Goal: Task Accomplishment & Management: Use online tool/utility

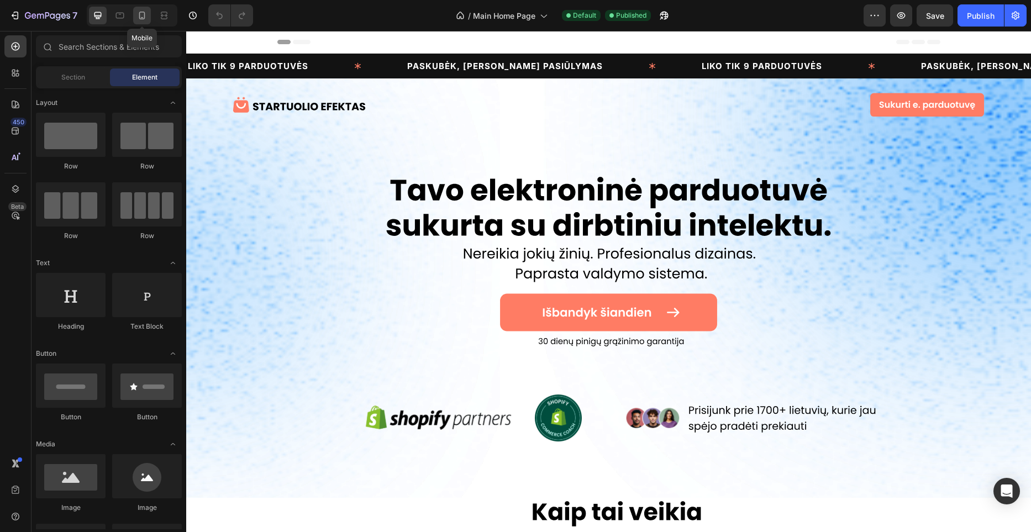
click at [137, 15] on icon at bounding box center [141, 15] width 11 height 11
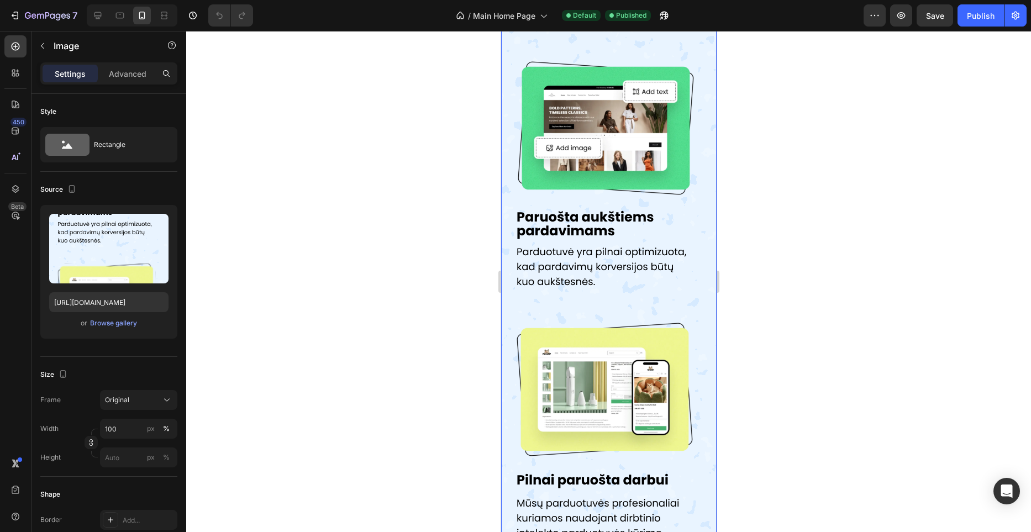
scroll to position [1266, 0]
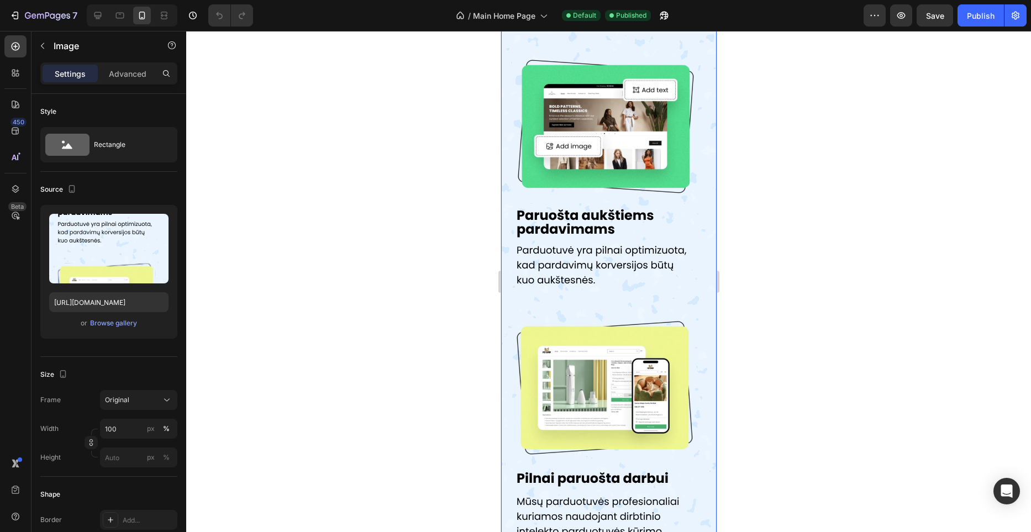
click at [512, 277] on img at bounding box center [609, 295] width 216 height 1182
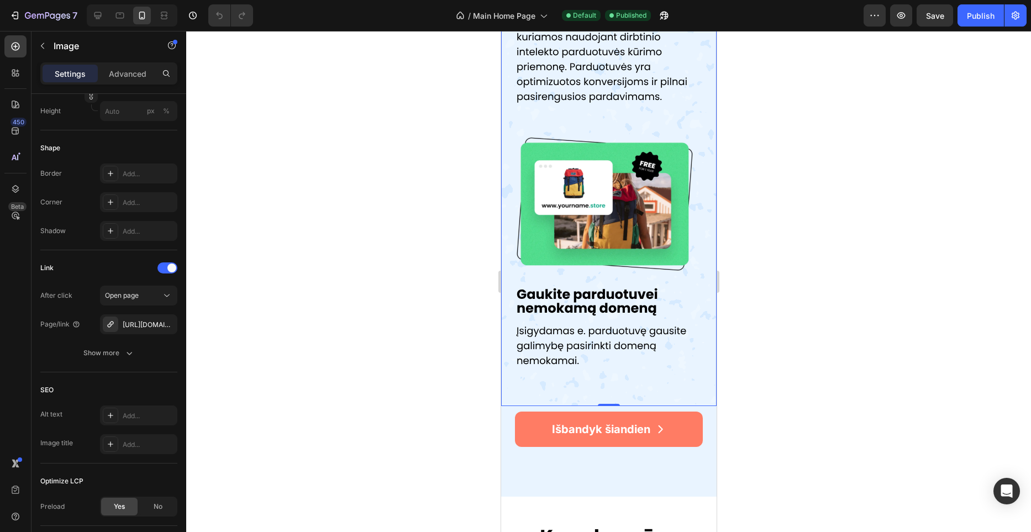
scroll to position [1742, 0]
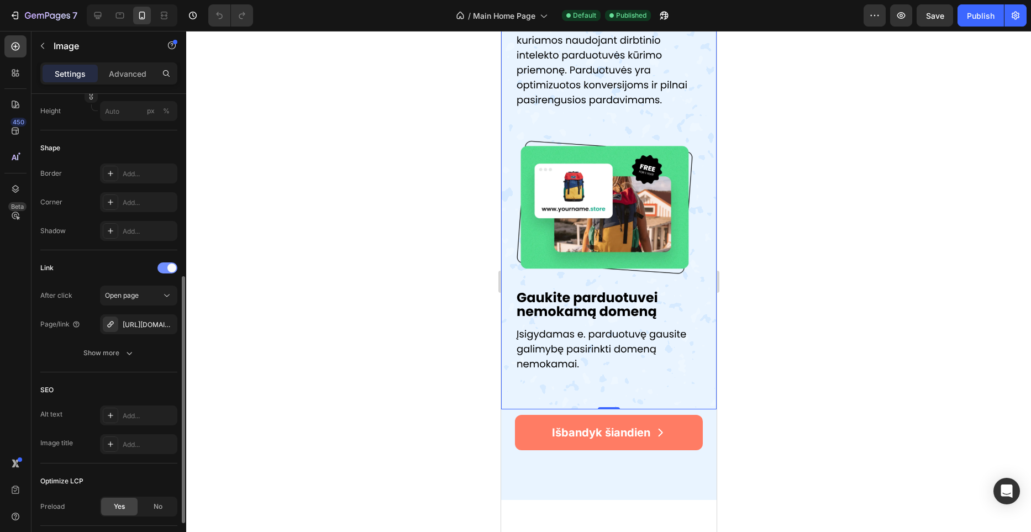
click at [169, 268] on span at bounding box center [171, 268] width 9 height 9
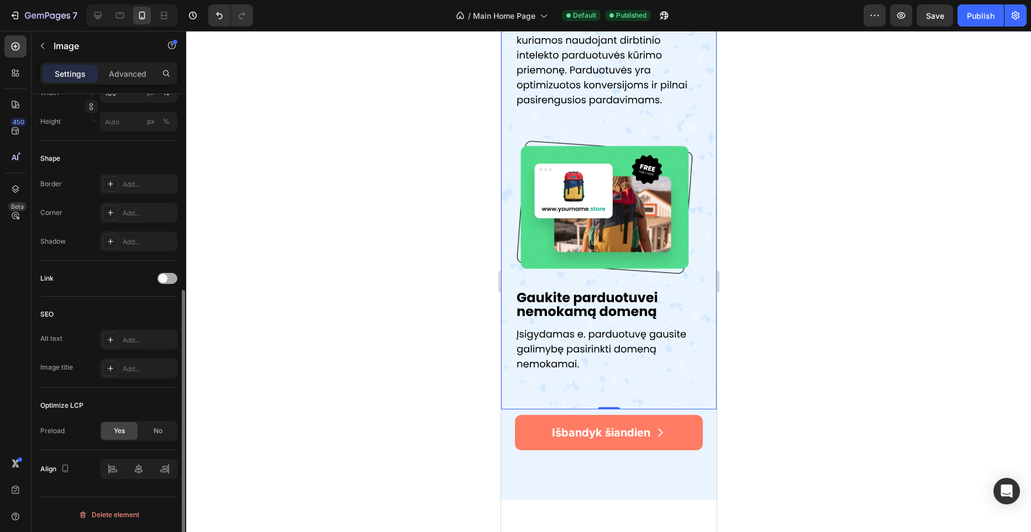
scroll to position [336, 0]
click at [510, 421] on div "Išbandyk šiandien Button" at bounding box center [609, 429] width 216 height 41
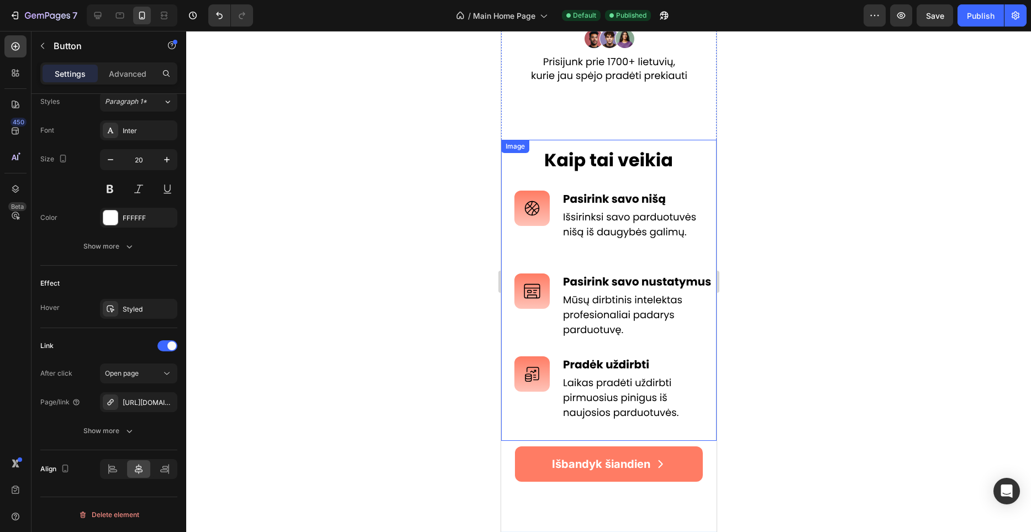
scroll to position [424, 0]
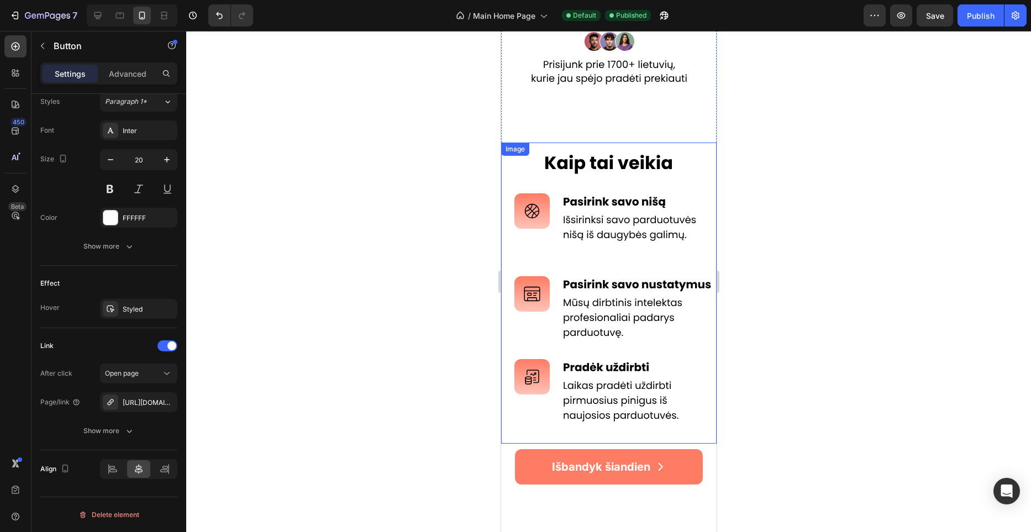
click at [560, 332] on img at bounding box center [609, 293] width 216 height 301
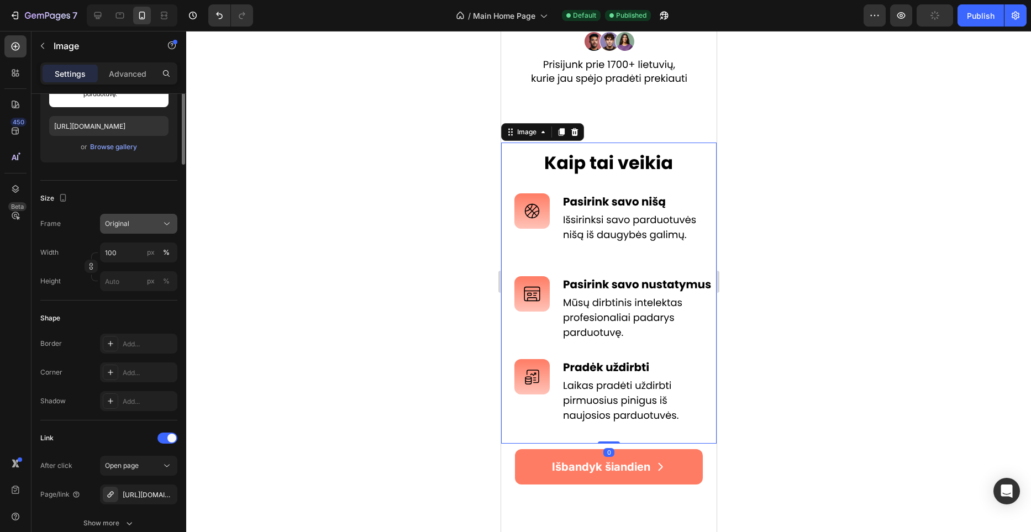
scroll to position [422, 0]
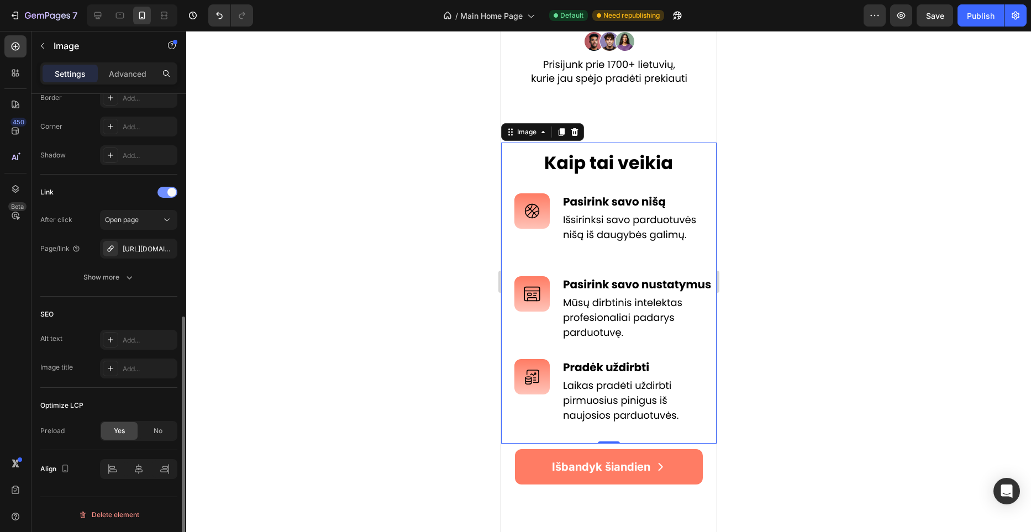
click at [167, 193] on span at bounding box center [171, 192] width 9 height 9
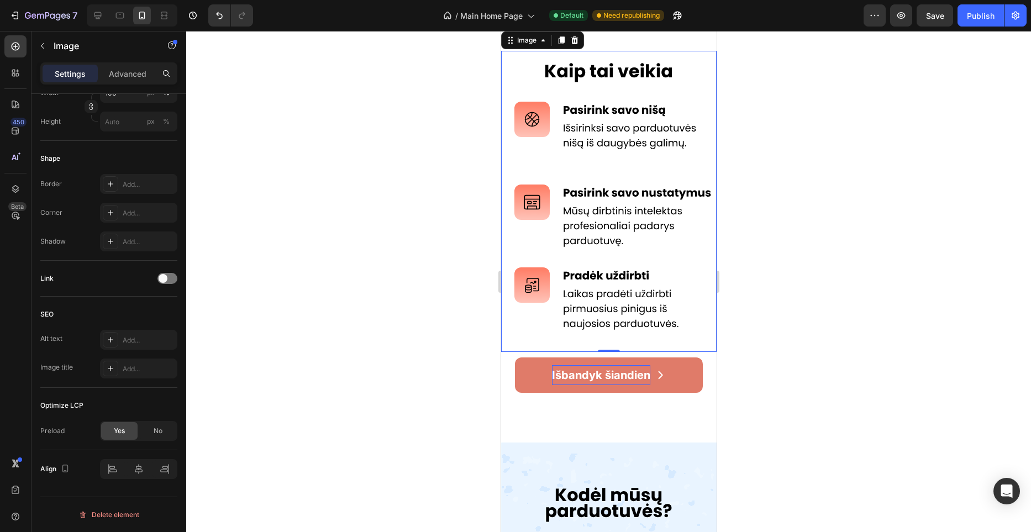
scroll to position [518, 0]
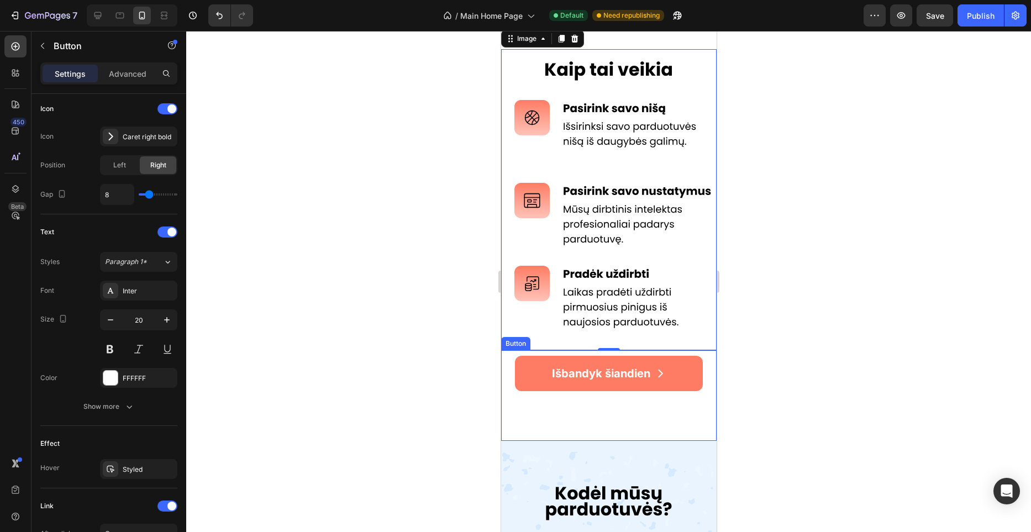
click at [509, 372] on div "Išbandyk šiandien Button" at bounding box center [609, 395] width 216 height 91
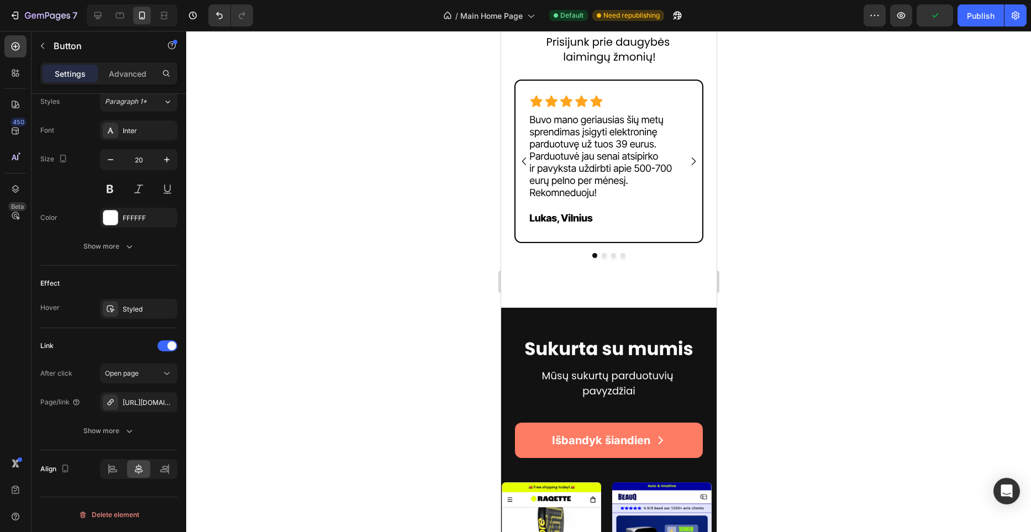
scroll to position [2248, 0]
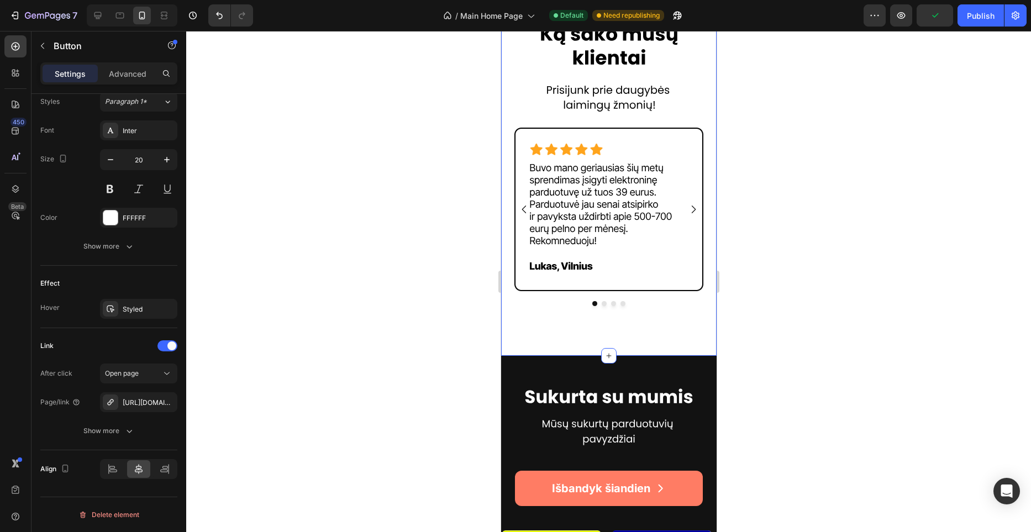
click at [552, 307] on div "Image Row Image Image Image Image Carousel Section 13 You can create reusable s…" at bounding box center [609, 175] width 216 height 362
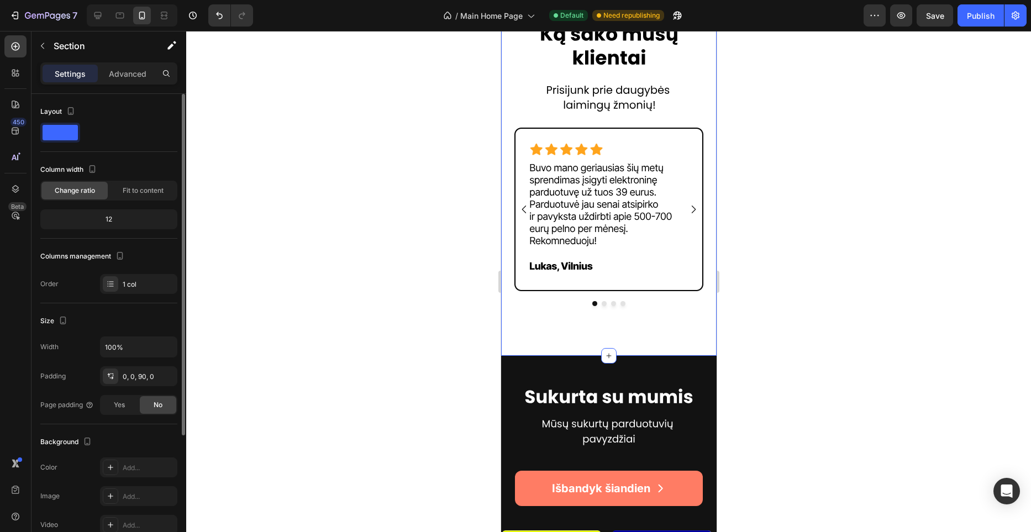
scroll to position [176, 0]
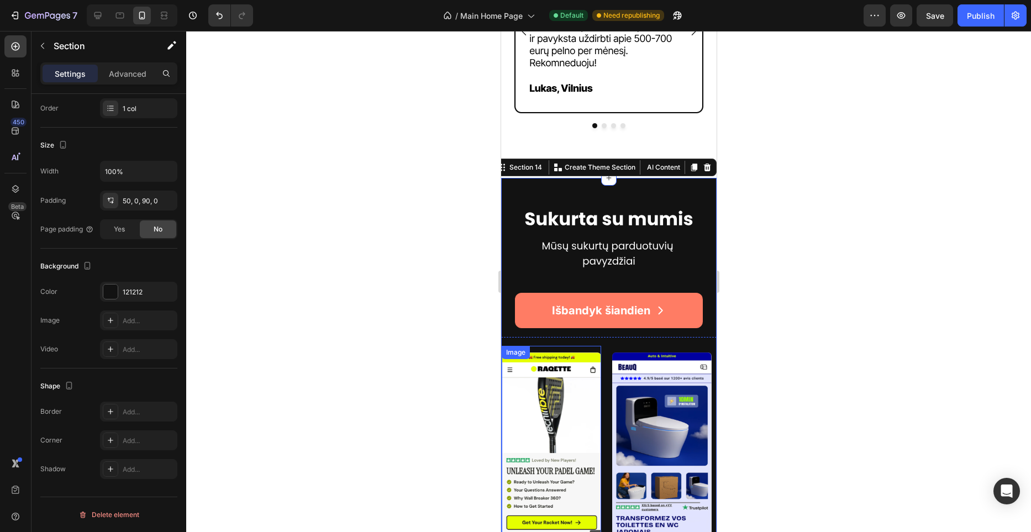
scroll to position [2429, 0]
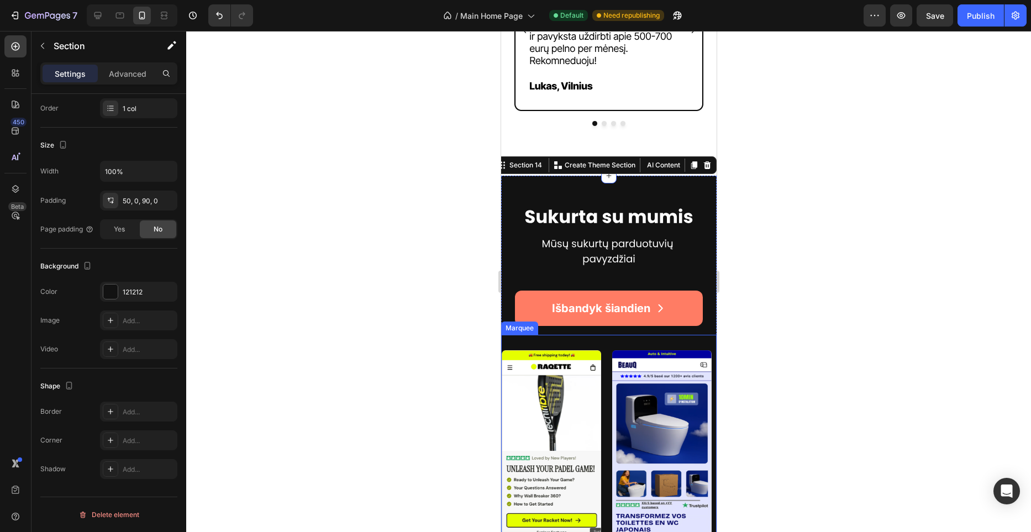
click at [603, 340] on div "Image Image Image Image Image Image Image Image Image Image Marquee" at bounding box center [609, 470] width 216 height 271
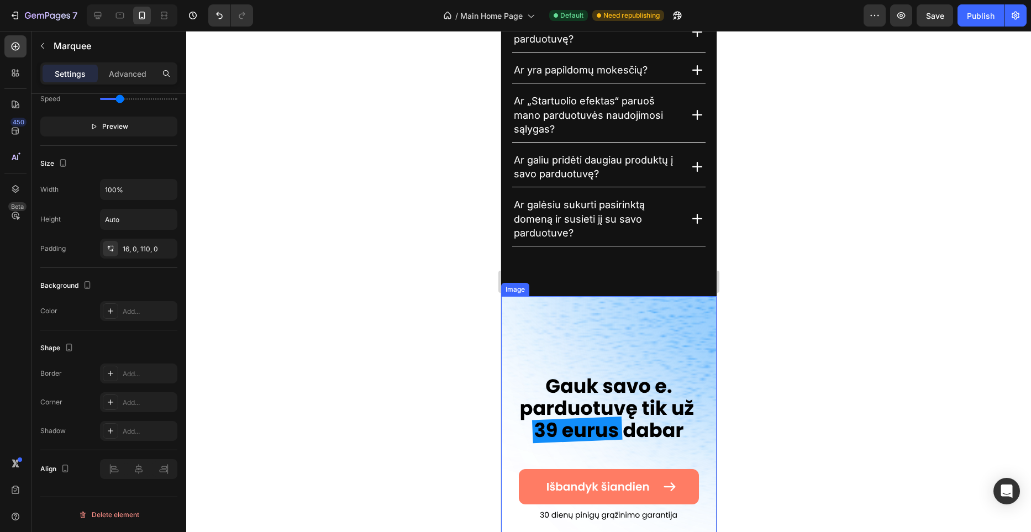
scroll to position [0, 0]
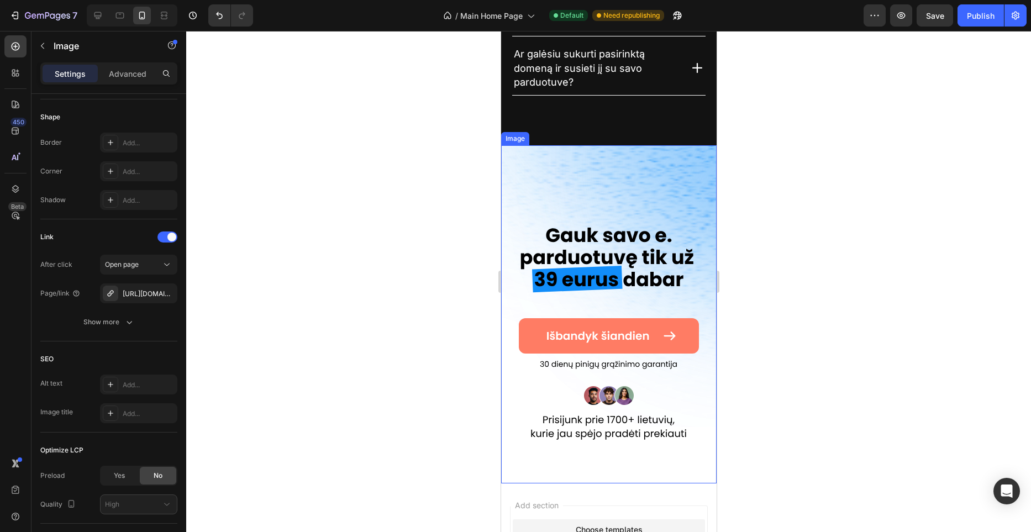
click at [614, 185] on img at bounding box center [609, 314] width 216 height 338
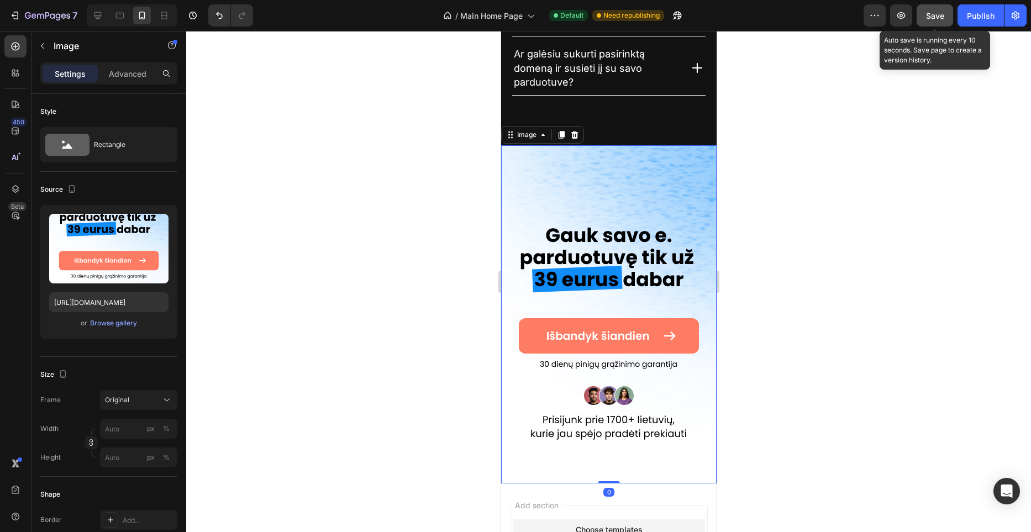
click at [931, 18] on span "Save" at bounding box center [935, 15] width 18 height 9
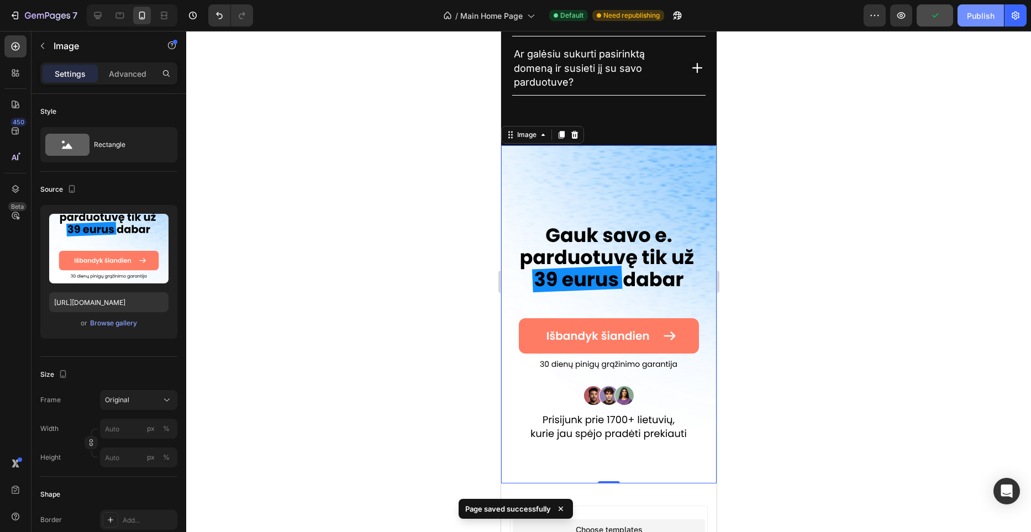
click at [974, 17] on div "Publish" at bounding box center [981, 16] width 28 height 12
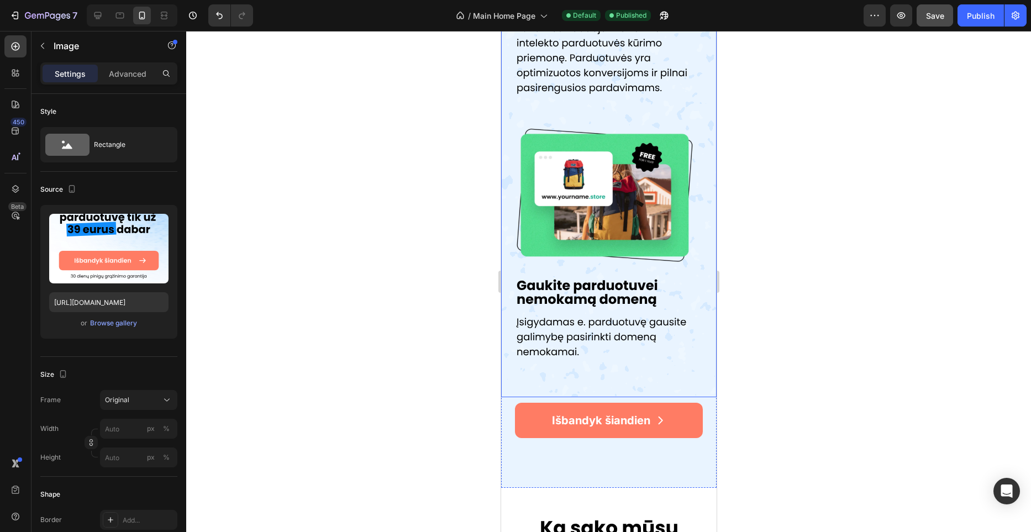
scroll to position [1752, 0]
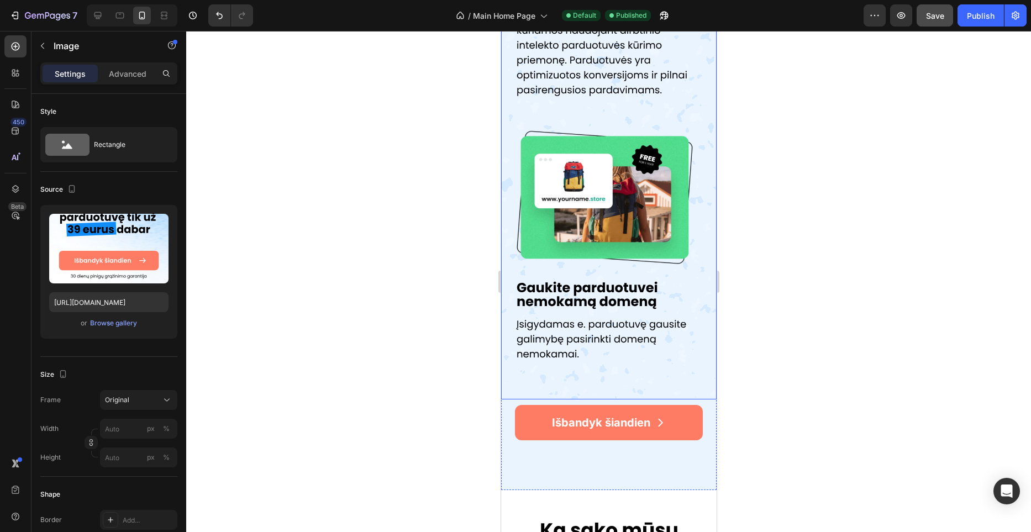
click at [800, 117] on div at bounding box center [608, 281] width 845 height 501
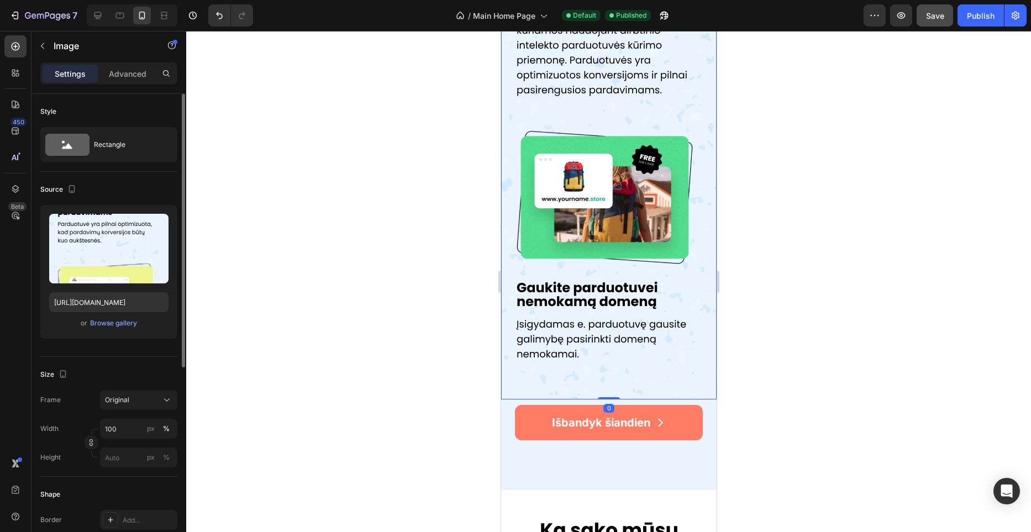
scroll to position [336, 0]
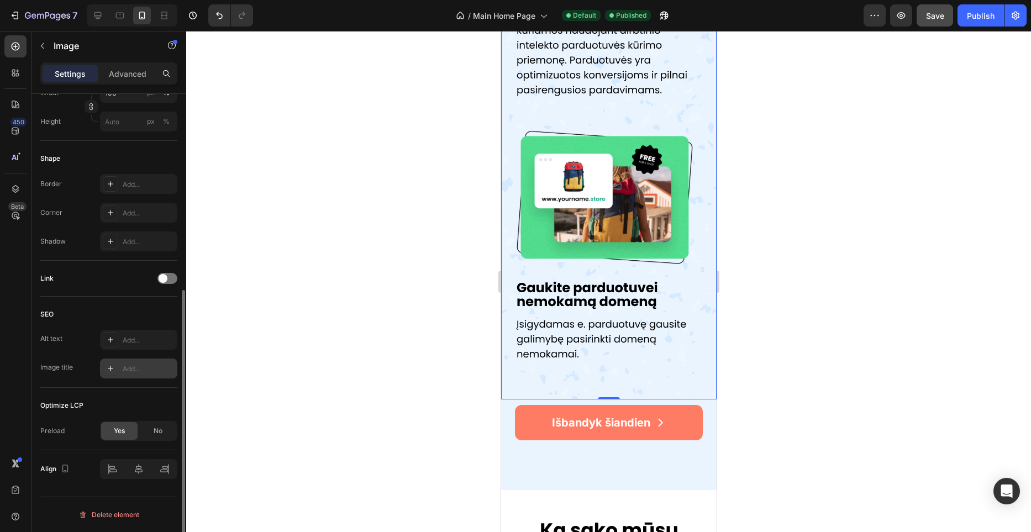
click at [148, 371] on div "Add..." at bounding box center [149, 369] width 52 height 10
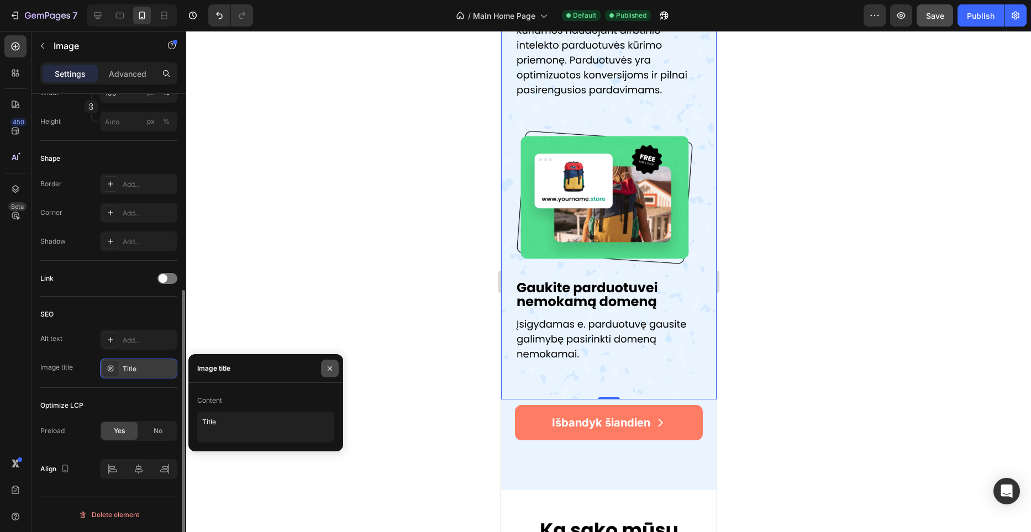
click at [327, 372] on icon "button" at bounding box center [329, 368] width 9 height 9
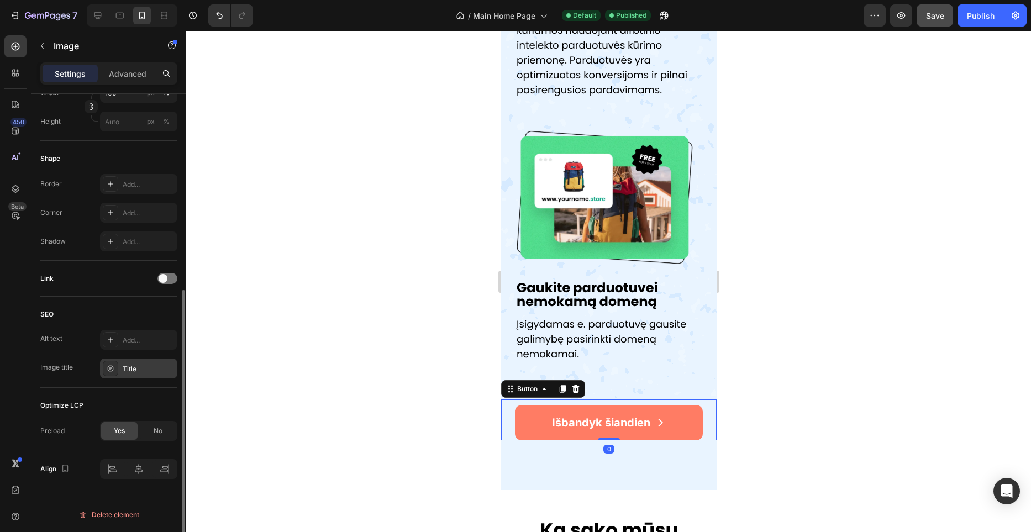
click at [508, 404] on div "Išbandyk šiandien Button 0" at bounding box center [609, 420] width 216 height 41
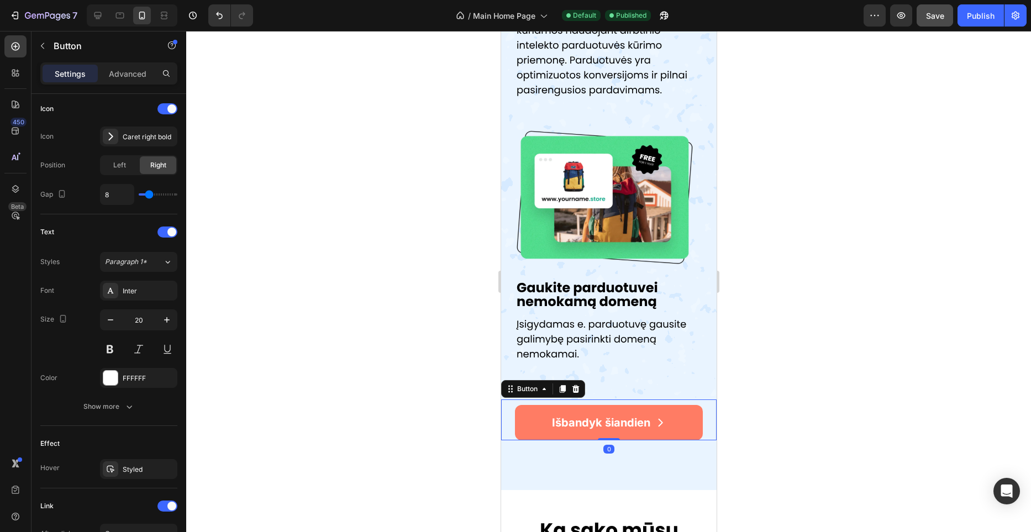
scroll to position [0, 0]
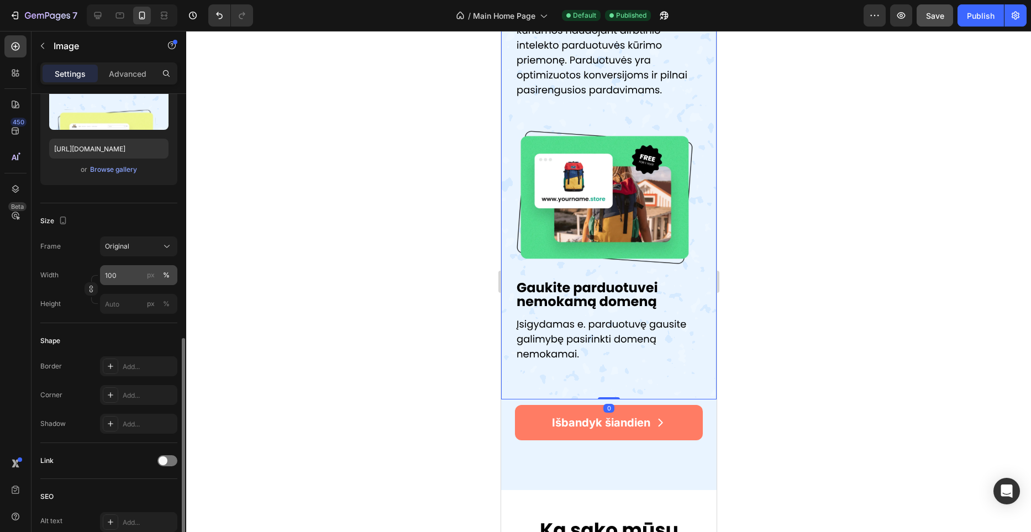
scroll to position [336, 0]
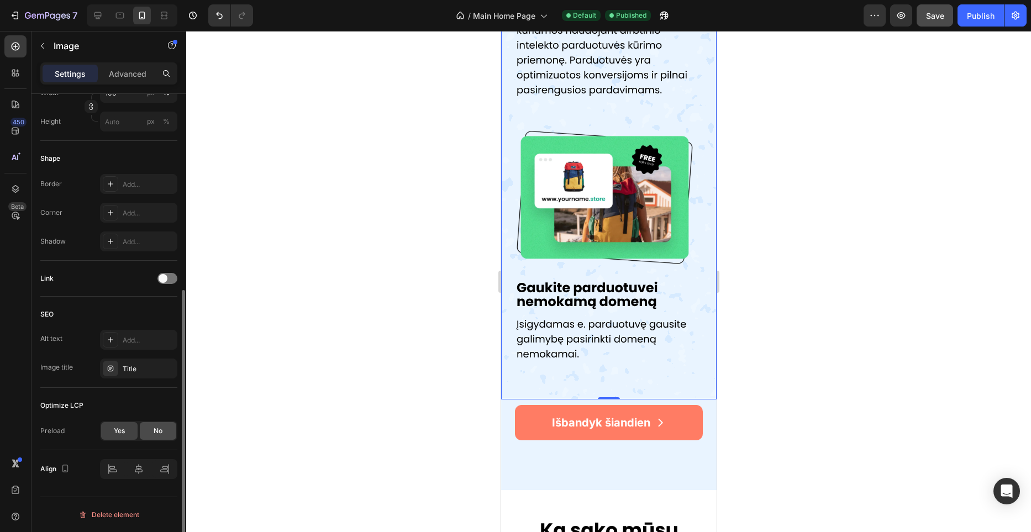
click at [150, 431] on div "No" at bounding box center [158, 431] width 36 height 18
click at [119, 433] on span "Yes" at bounding box center [119, 431] width 11 height 10
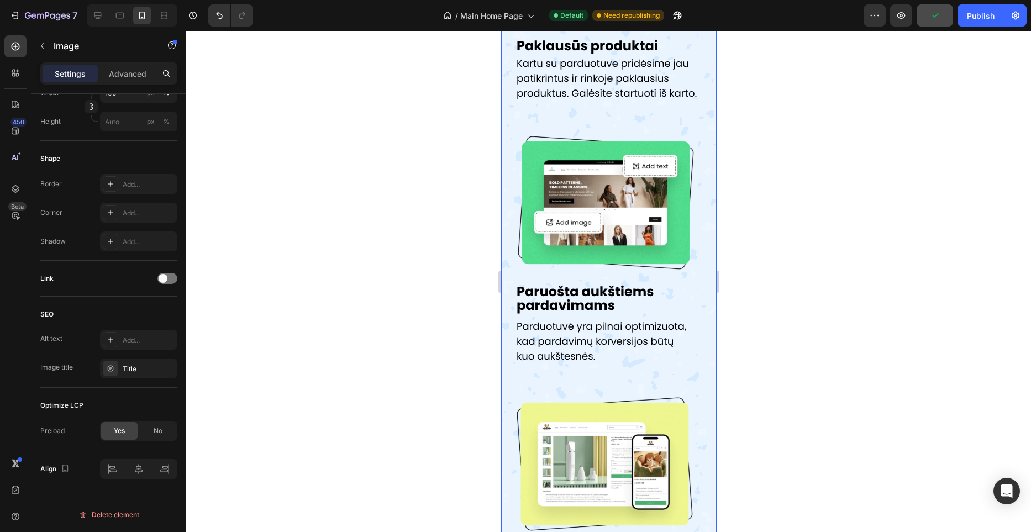
scroll to position [1178, 0]
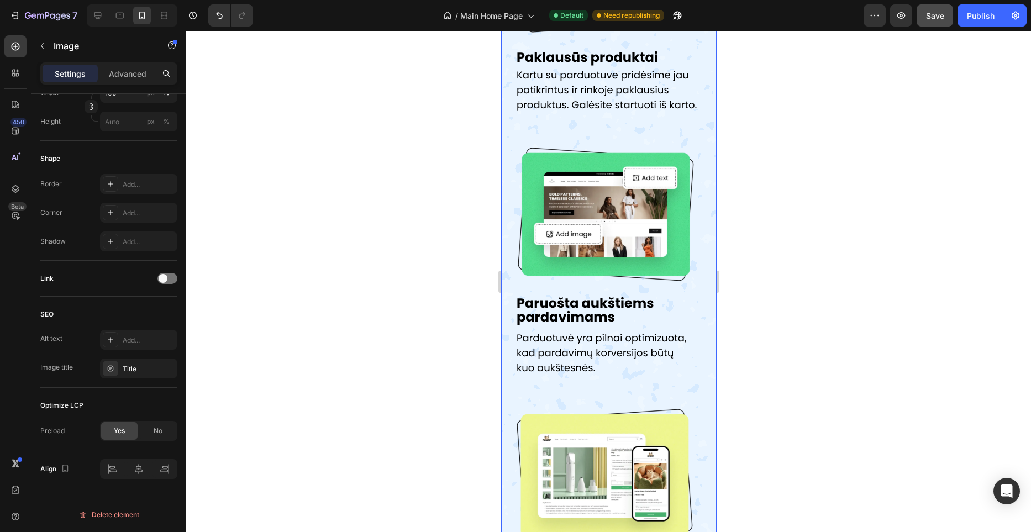
click at [565, 132] on img at bounding box center [609, 383] width 216 height 1182
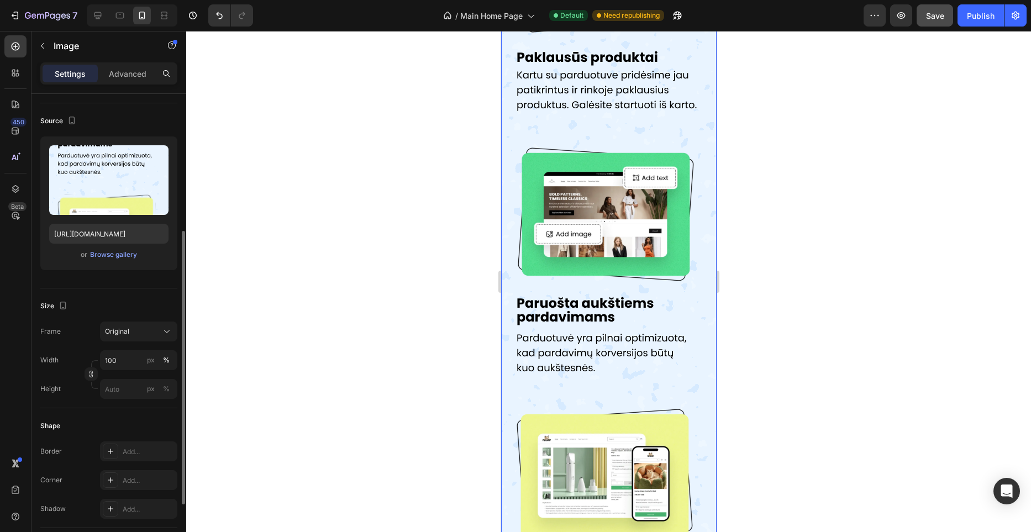
scroll to position [0, 0]
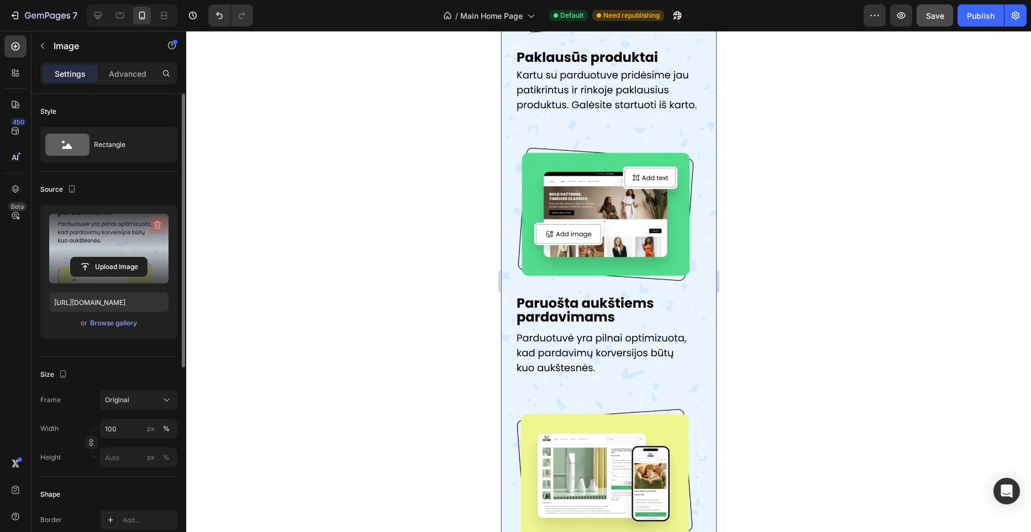
click at [155, 222] on icon "button" at bounding box center [157, 224] width 11 height 11
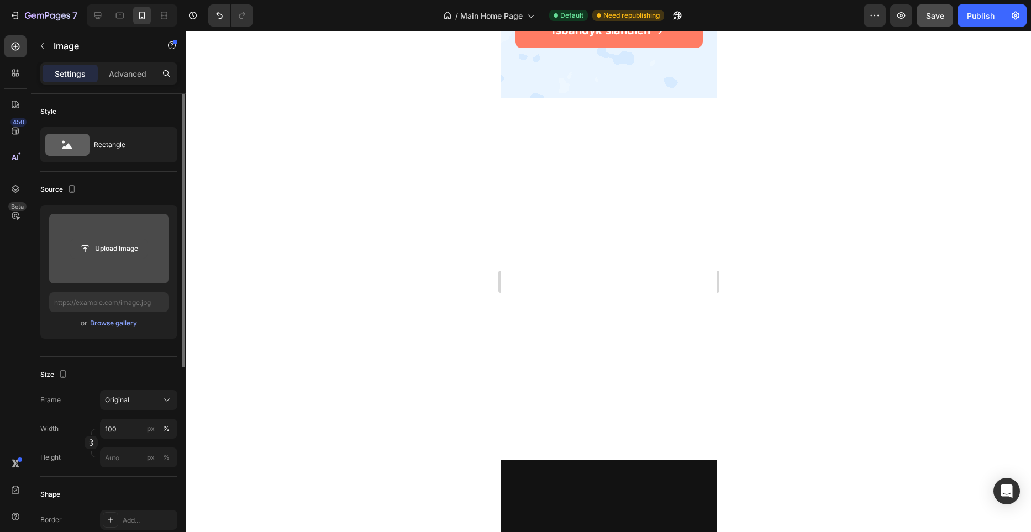
click at [121, 245] on input "file" at bounding box center [109, 248] width 76 height 19
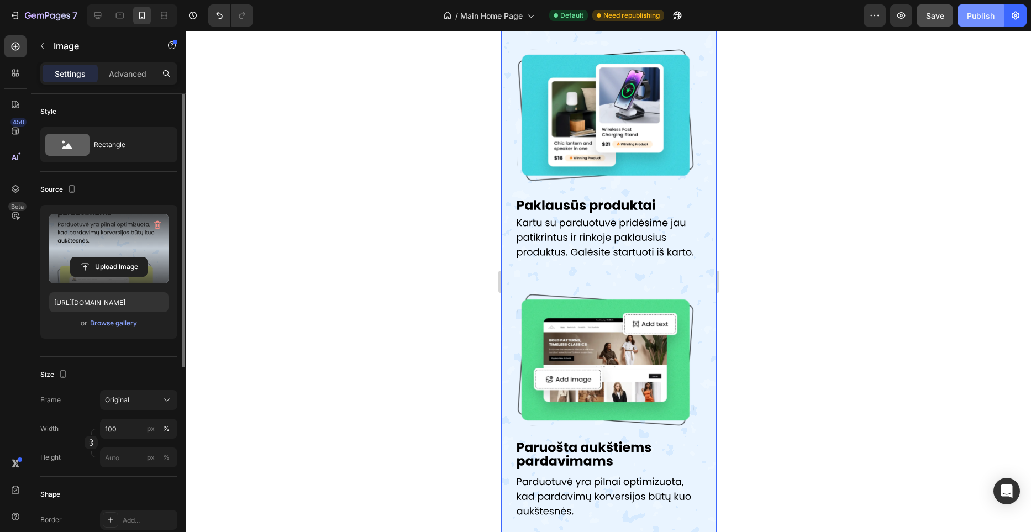
scroll to position [1009, 0]
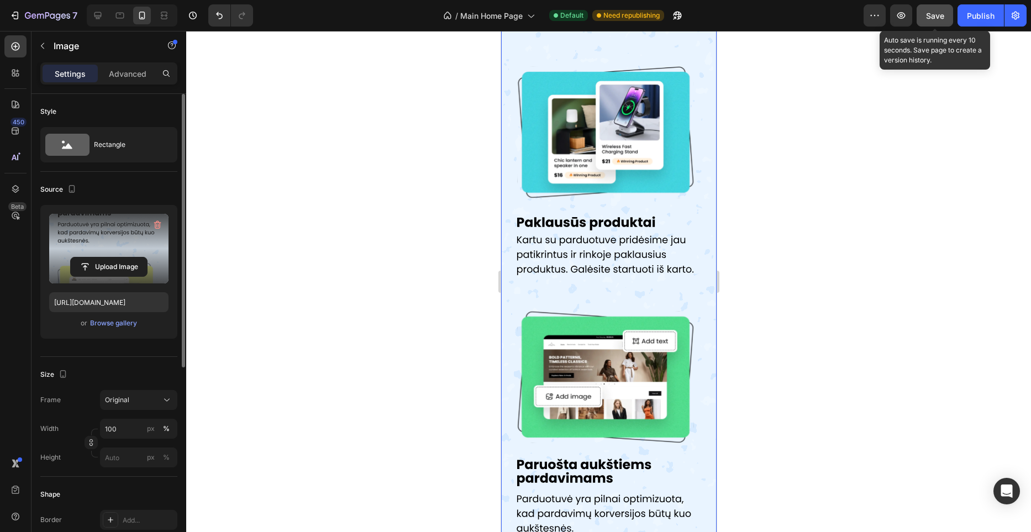
click at [951, 10] on button "Save" at bounding box center [935, 15] width 36 height 22
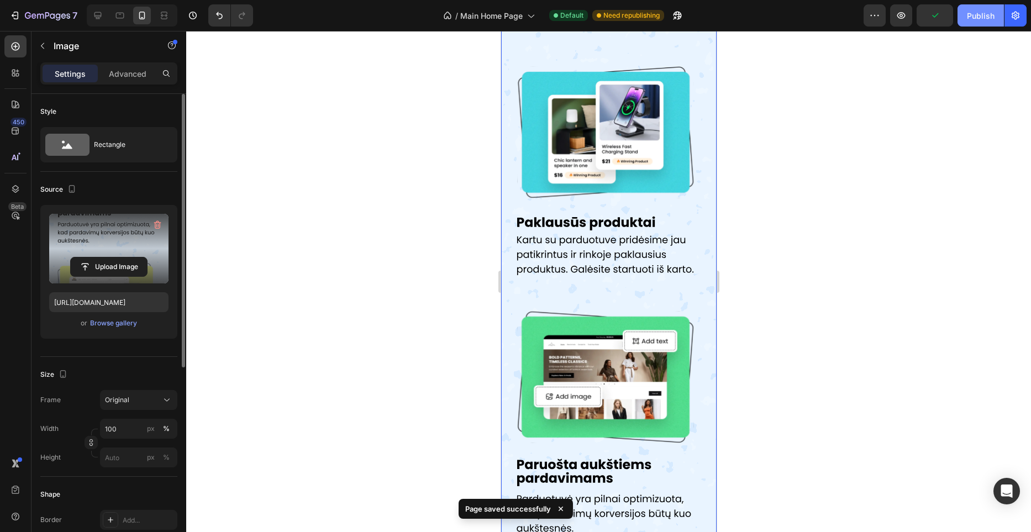
click at [968, 13] on div "Publish" at bounding box center [981, 16] width 28 height 12
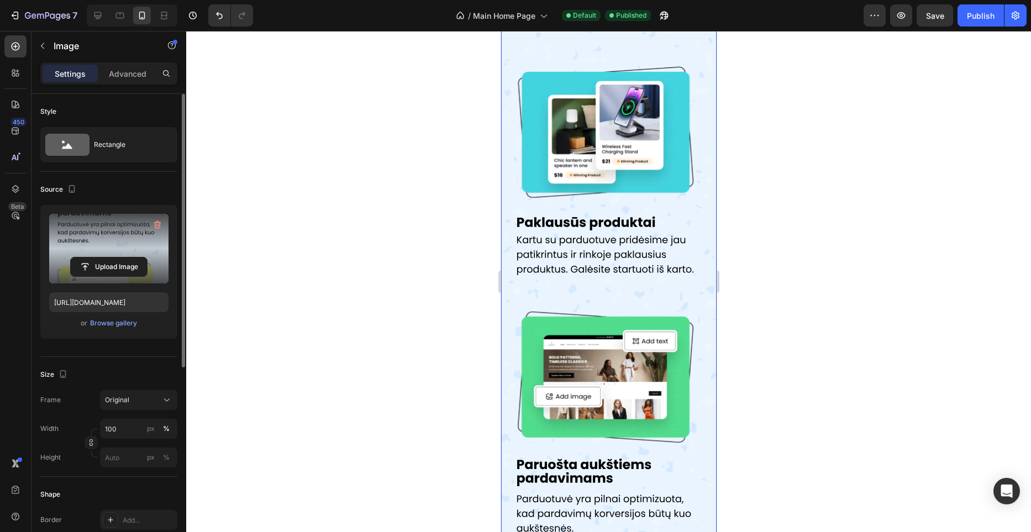
click at [130, 268] on input "file" at bounding box center [109, 266] width 76 height 19
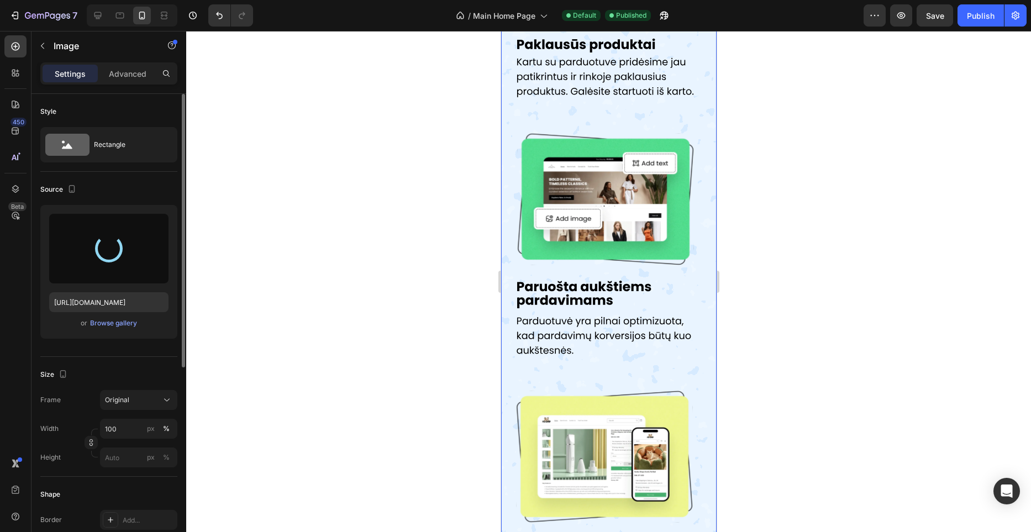
scroll to position [1186, 0]
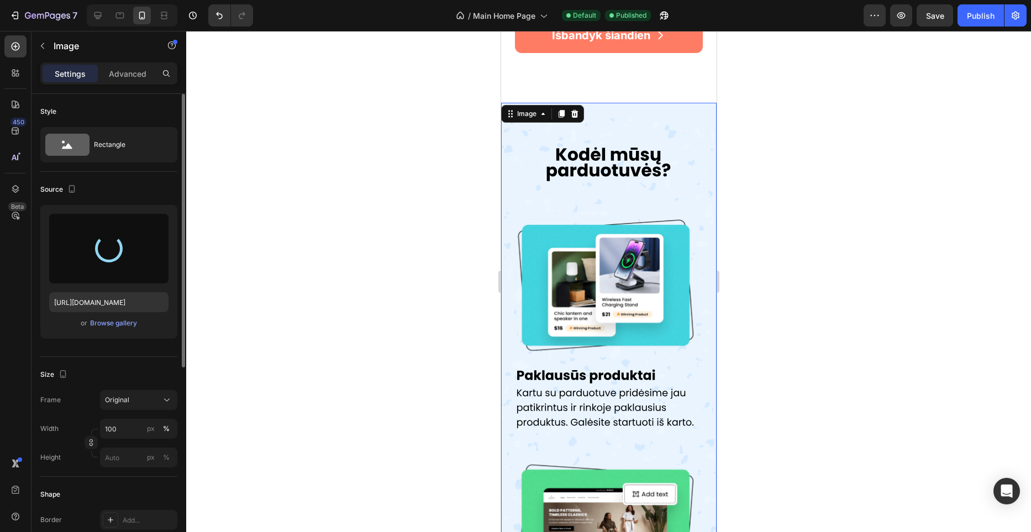
type input "https://cdn.shopify.com/s/files/1/0944/9750/5604/files/gempages_581465094467093…"
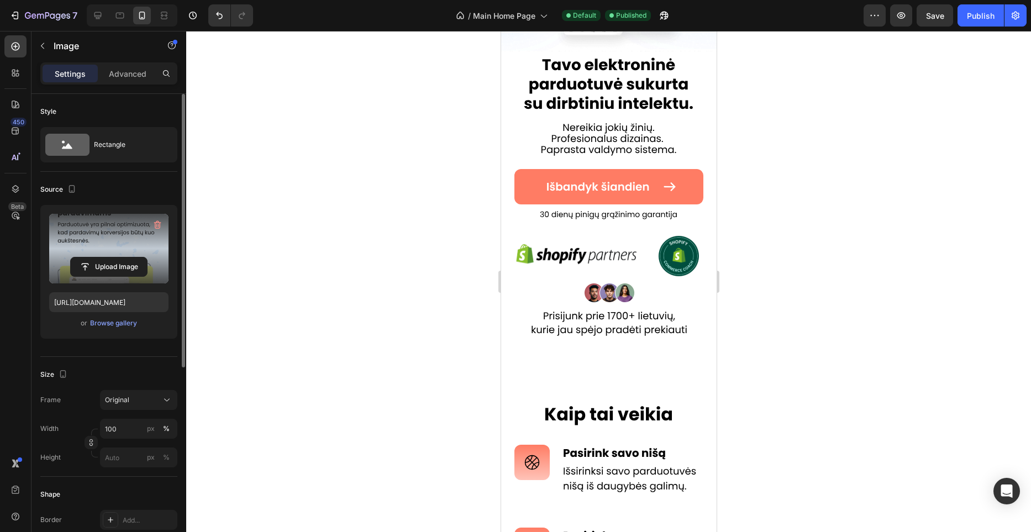
scroll to position [166, 0]
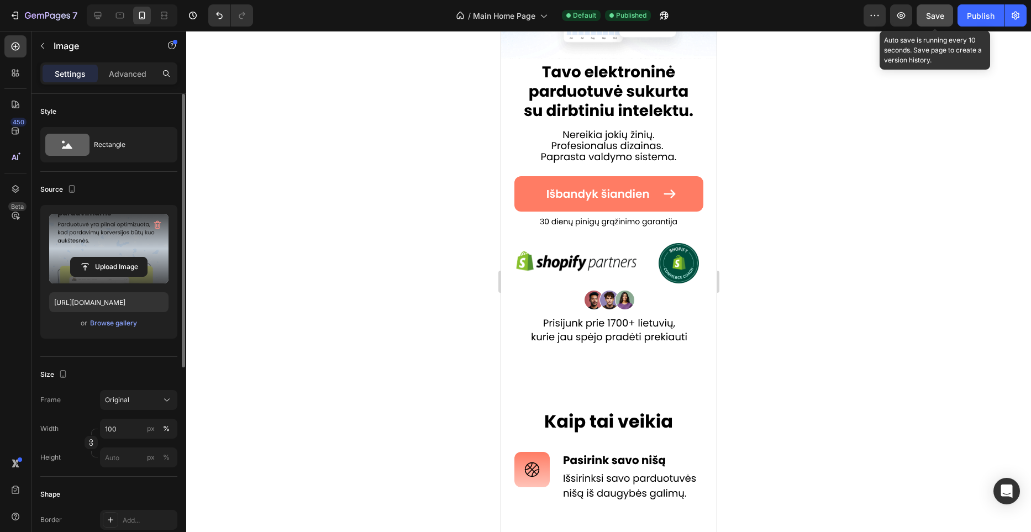
click at [928, 25] on button "Save" at bounding box center [935, 15] width 36 height 22
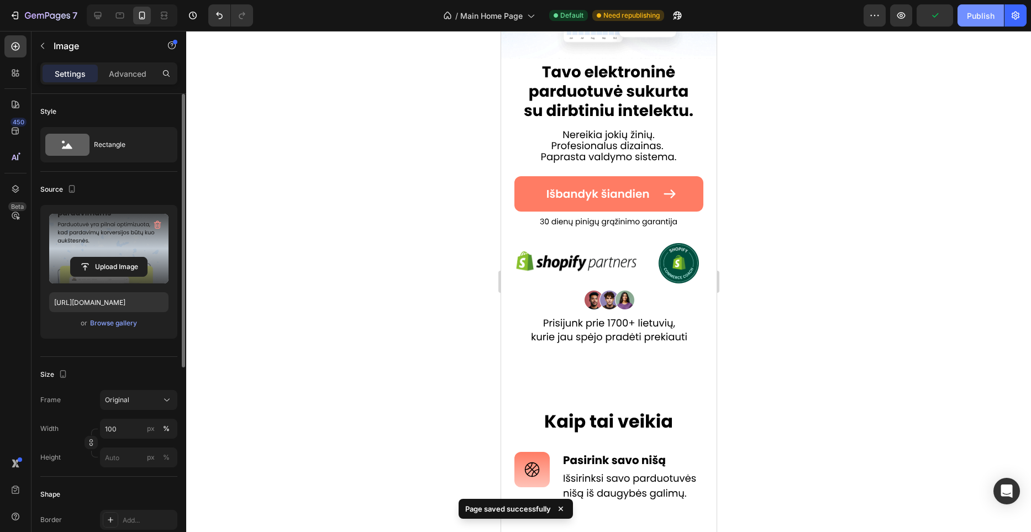
click at [969, 20] on div "Publish" at bounding box center [981, 16] width 28 height 12
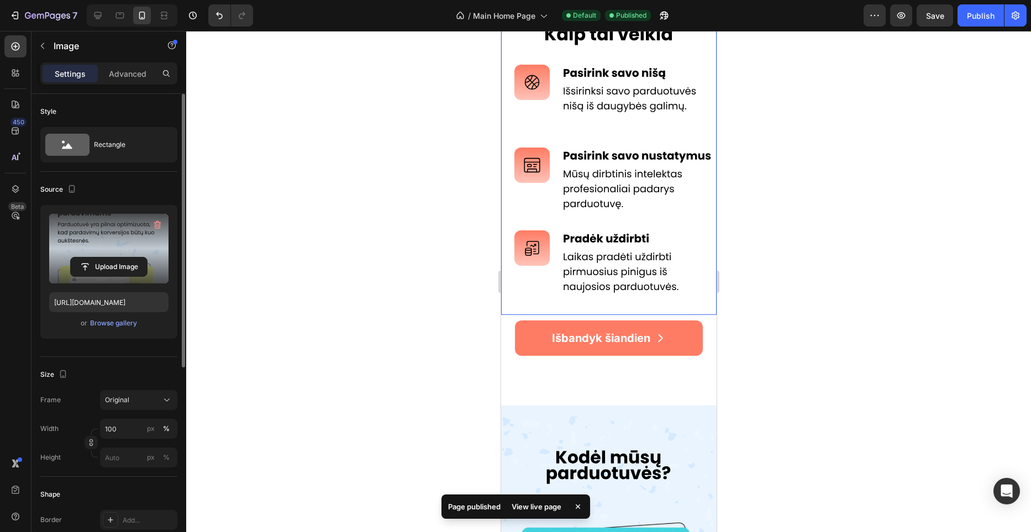
scroll to position [553, 0]
click at [385, 262] on div at bounding box center [608, 281] width 845 height 501
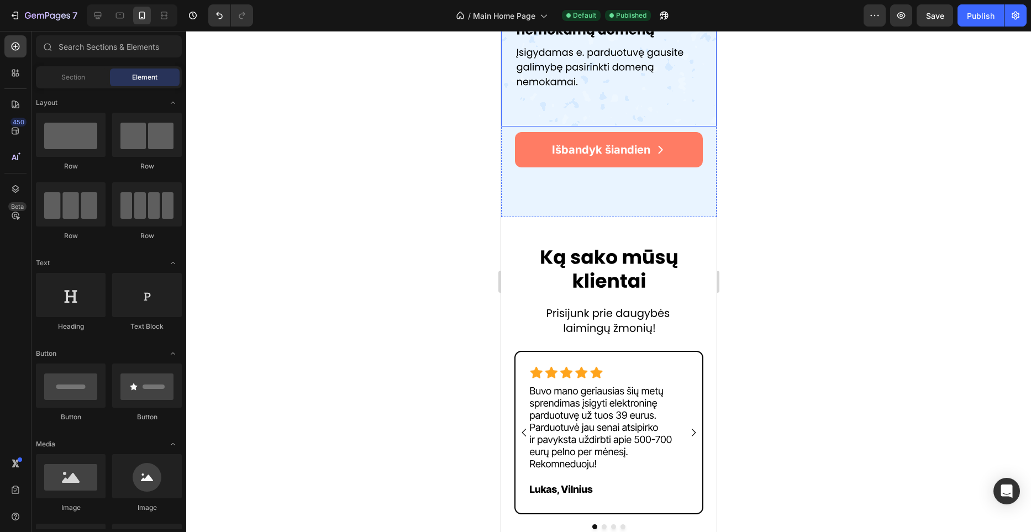
scroll to position [2014, 0]
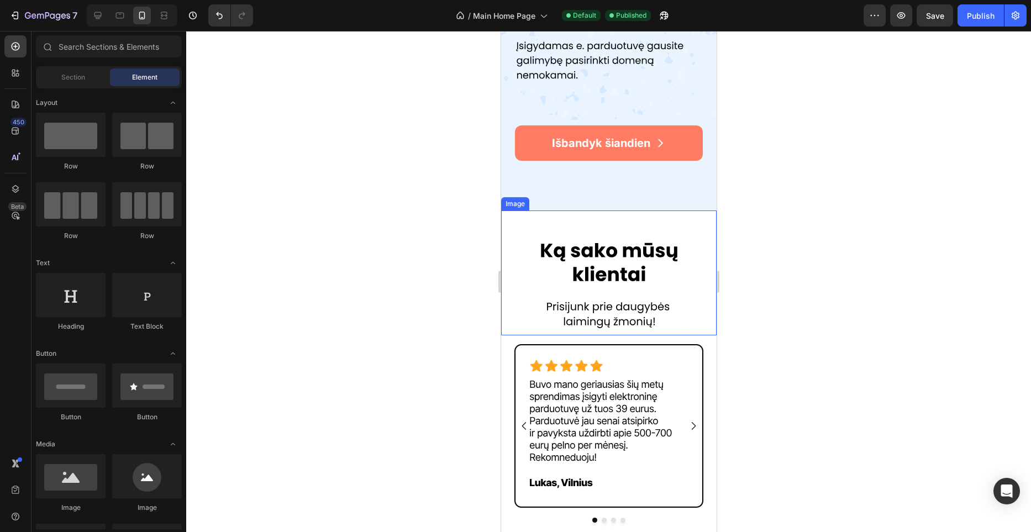
click at [610, 261] on img at bounding box center [609, 286] width 194 height 97
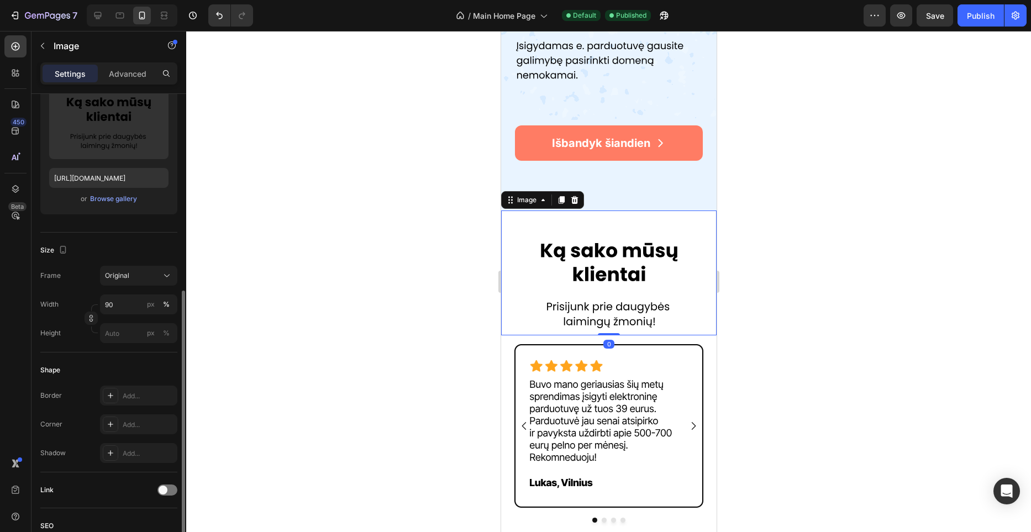
scroll to position [365, 0]
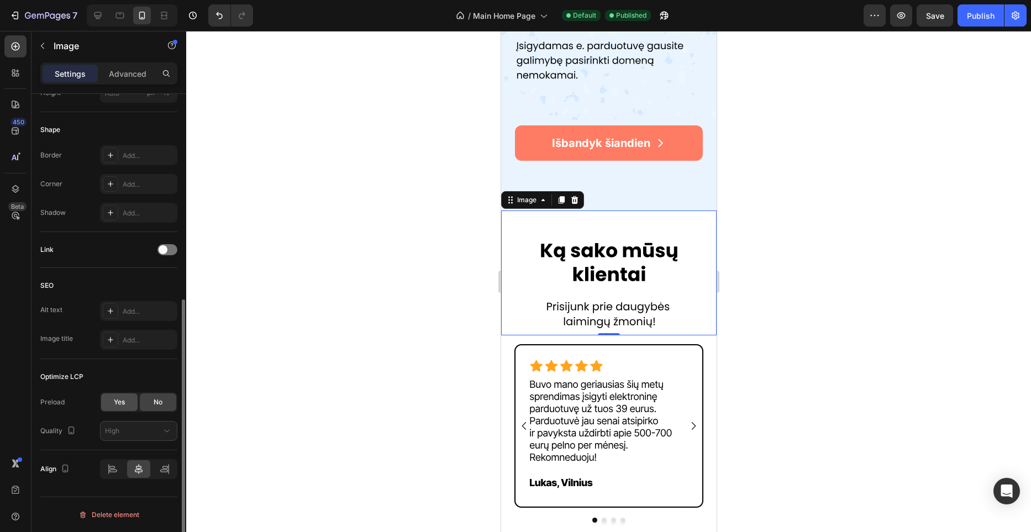
click at [115, 405] on span "Yes" at bounding box center [119, 402] width 11 height 10
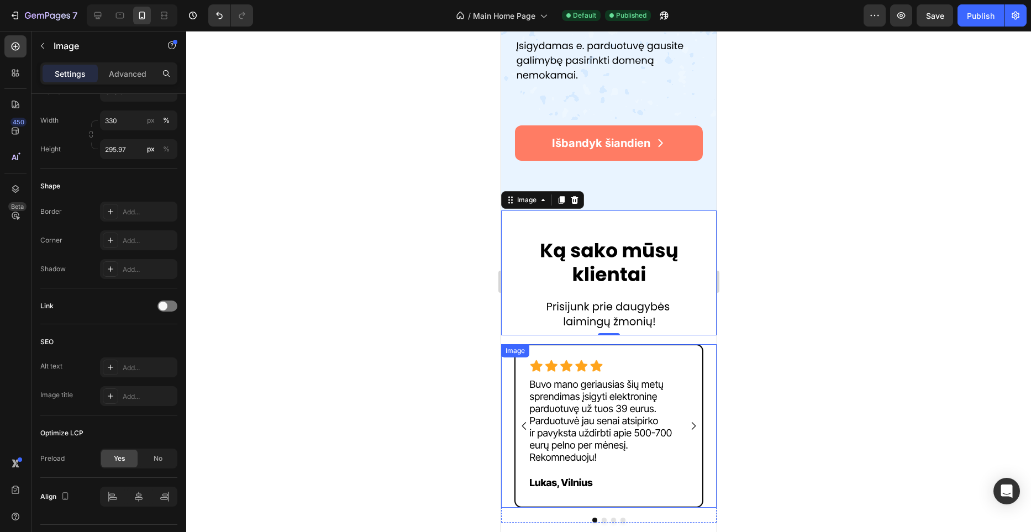
click at [574, 345] on img at bounding box center [609, 426] width 216 height 164
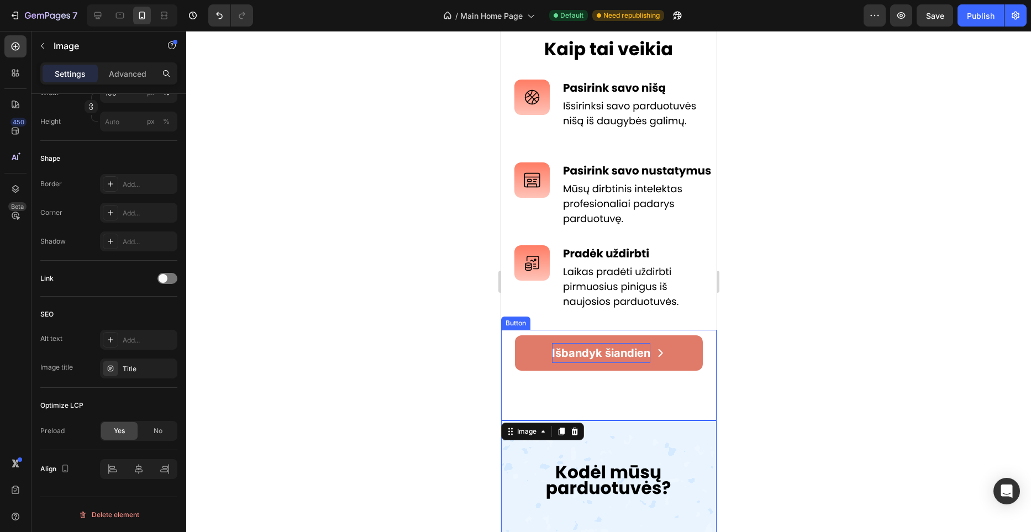
scroll to position [493, 0]
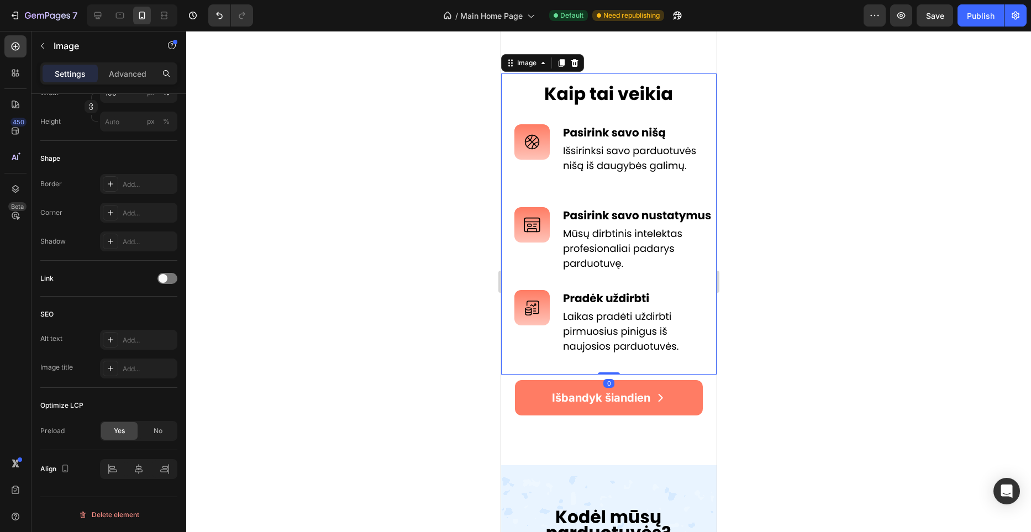
click at [566, 249] on img at bounding box center [609, 223] width 216 height 301
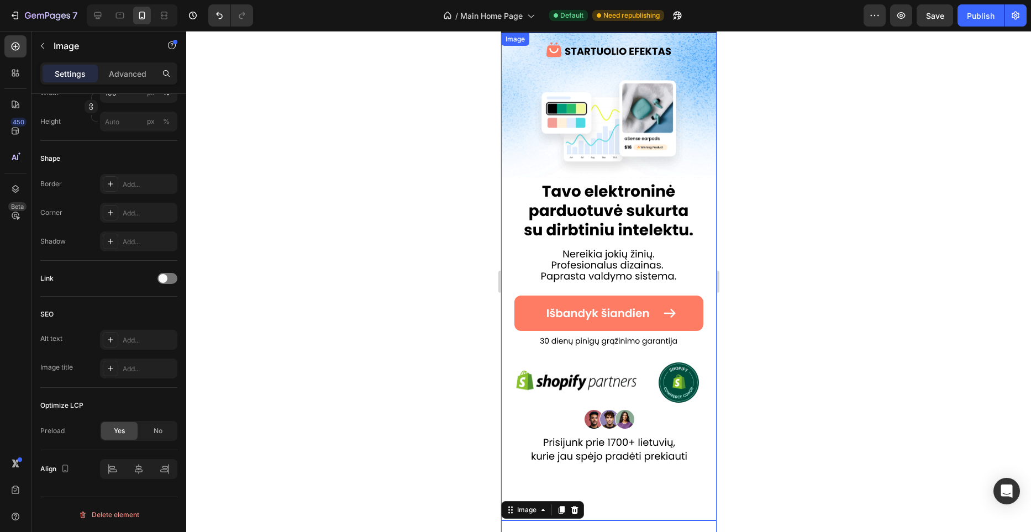
scroll to position [0, 0]
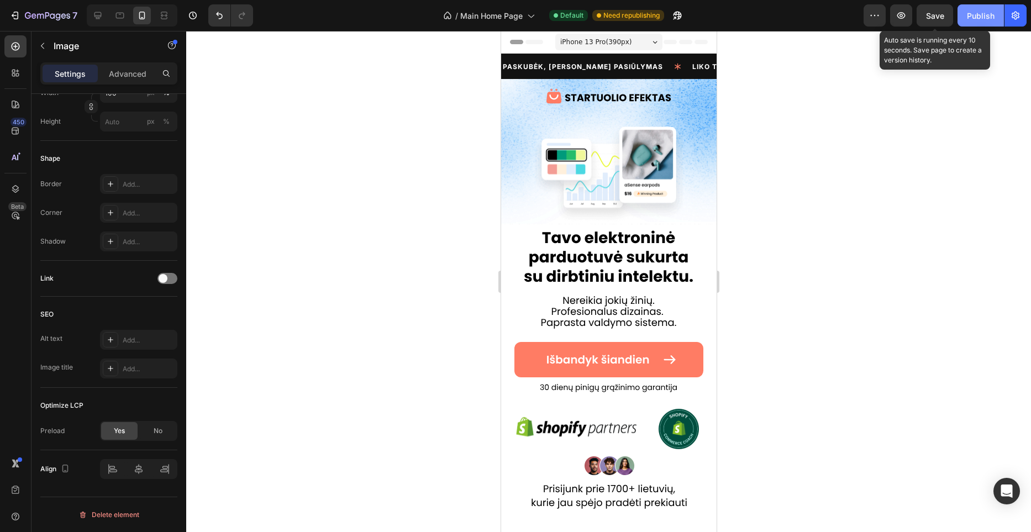
drag, startPoint x: 944, startPoint y: 23, endPoint x: 961, endPoint y: 21, distance: 17.2
click at [944, 23] on button "Save" at bounding box center [935, 15] width 36 height 22
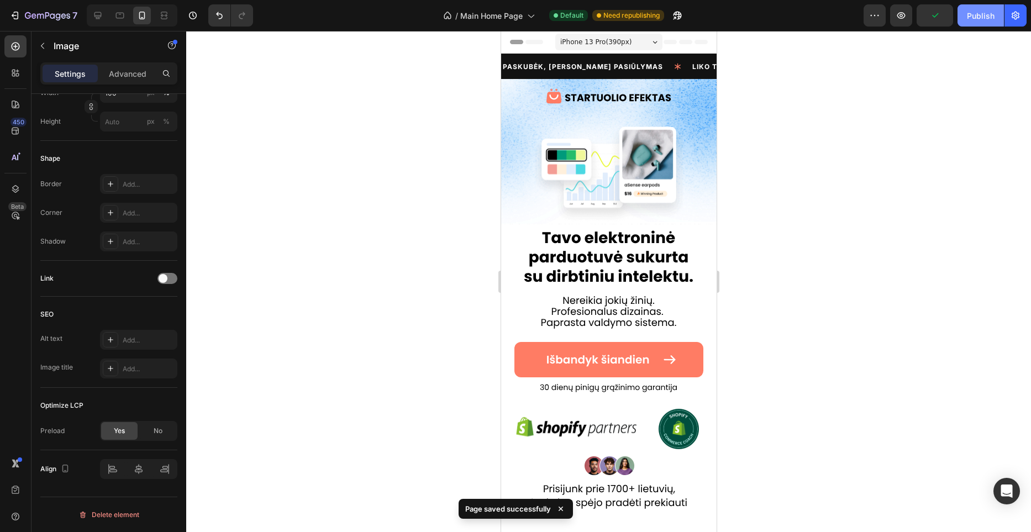
click at [973, 20] on div "Publish" at bounding box center [981, 16] width 28 height 12
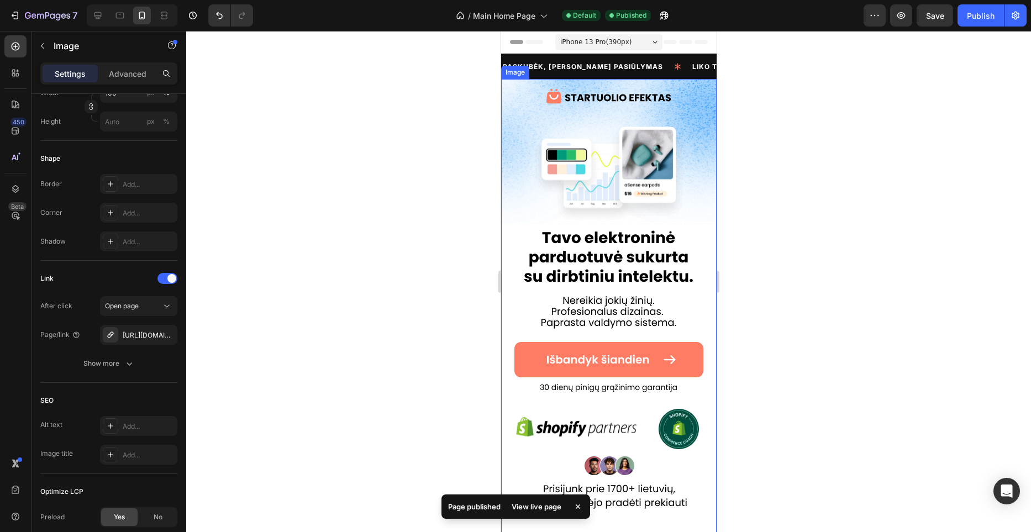
click at [641, 216] on img at bounding box center [609, 323] width 216 height 488
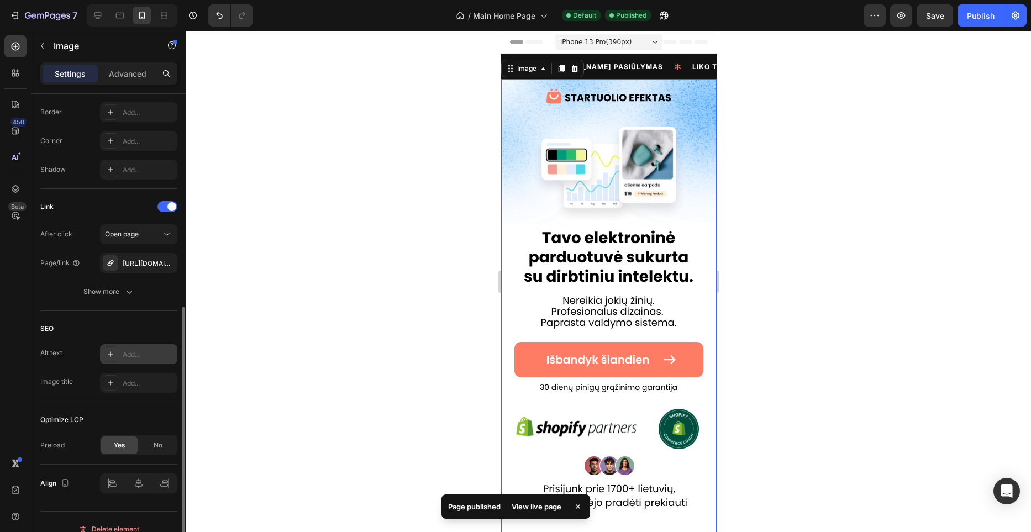
scroll to position [409, 0]
click at [129, 381] on div "Add..." at bounding box center [149, 382] width 52 height 10
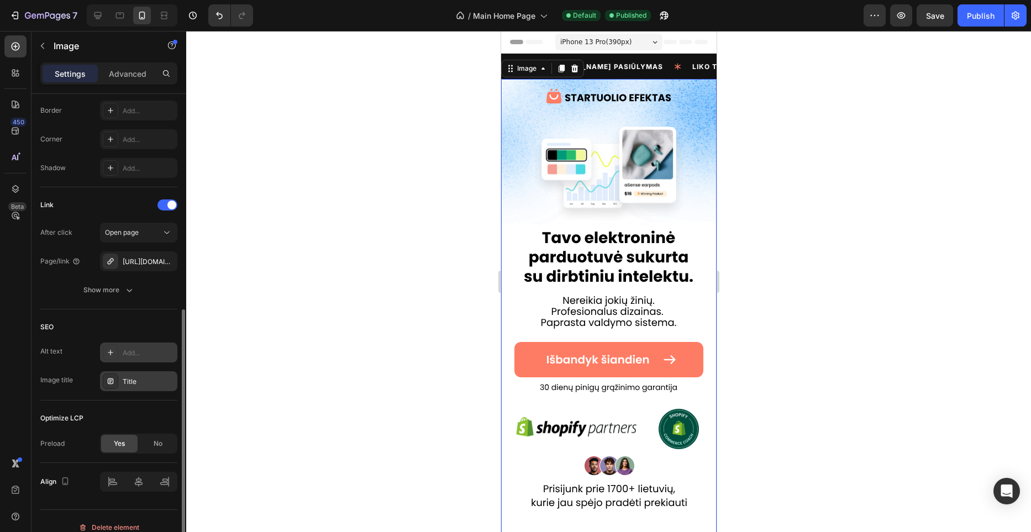
click at [141, 355] on div "Add..." at bounding box center [149, 353] width 52 height 10
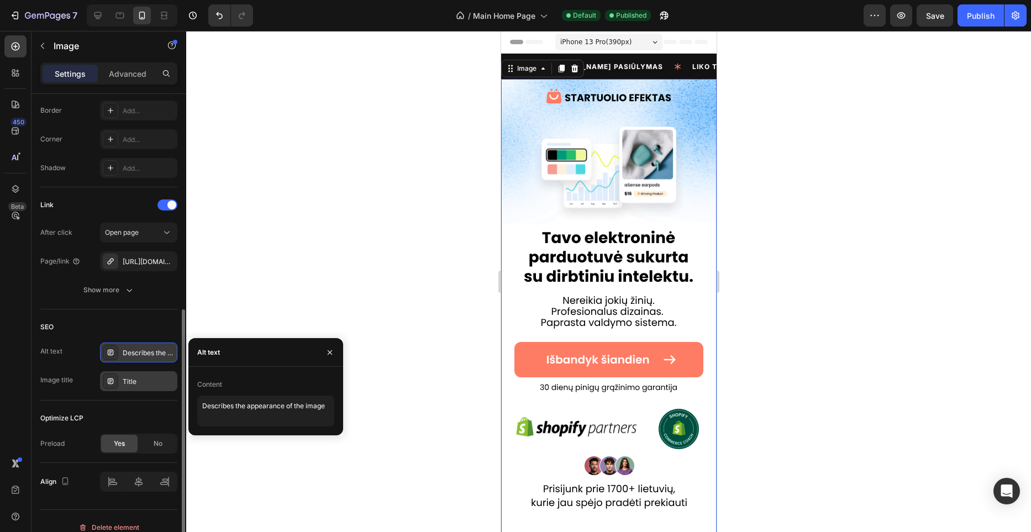
click at [154, 377] on div "Title" at bounding box center [149, 382] width 52 height 10
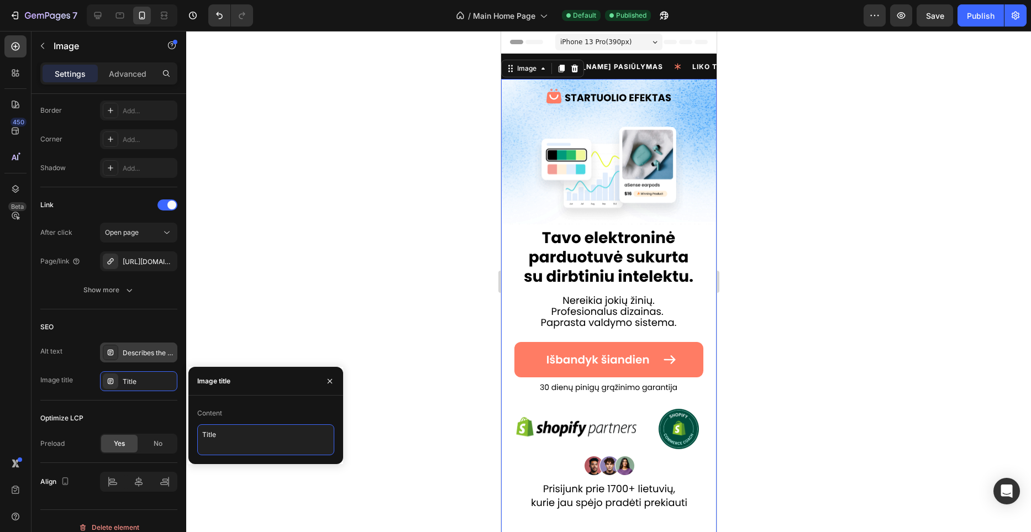
click at [244, 428] on textarea "Title" at bounding box center [265, 439] width 137 height 31
click at [207, 436] on textarea "Parduotuvės" at bounding box center [265, 439] width 137 height 31
click at [255, 435] on textarea "E. parduotuvės" at bounding box center [265, 439] width 137 height 31
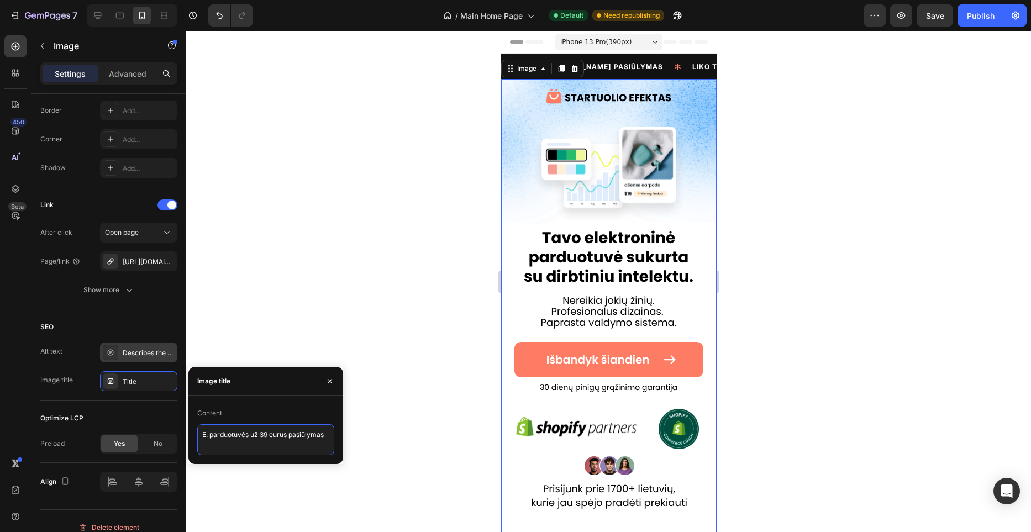
type textarea "E. parduotuvės už 39 eurus pasiūlymas."
click at [144, 412] on div "Optimize LCP" at bounding box center [108, 418] width 137 height 18
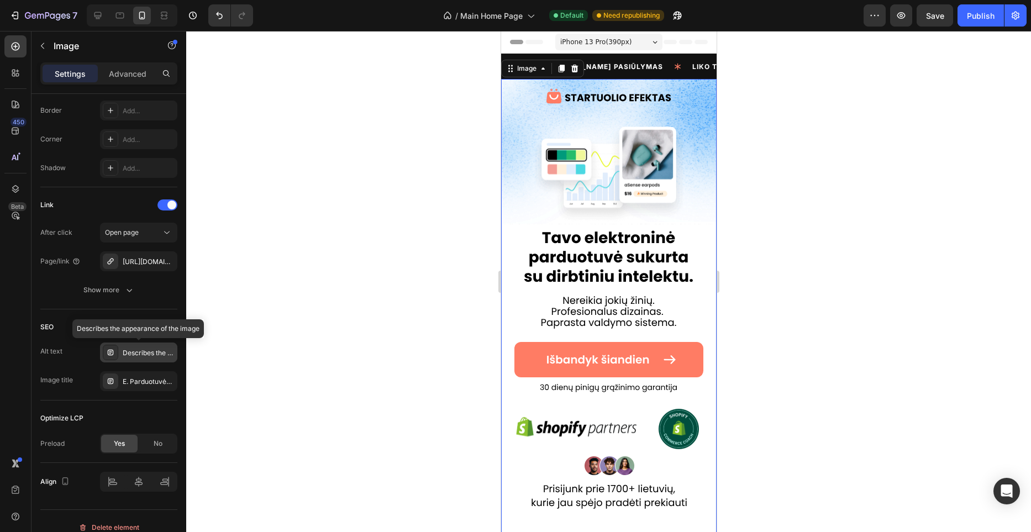
click at [154, 354] on div "Describes the appearance of the image" at bounding box center [149, 353] width 52 height 10
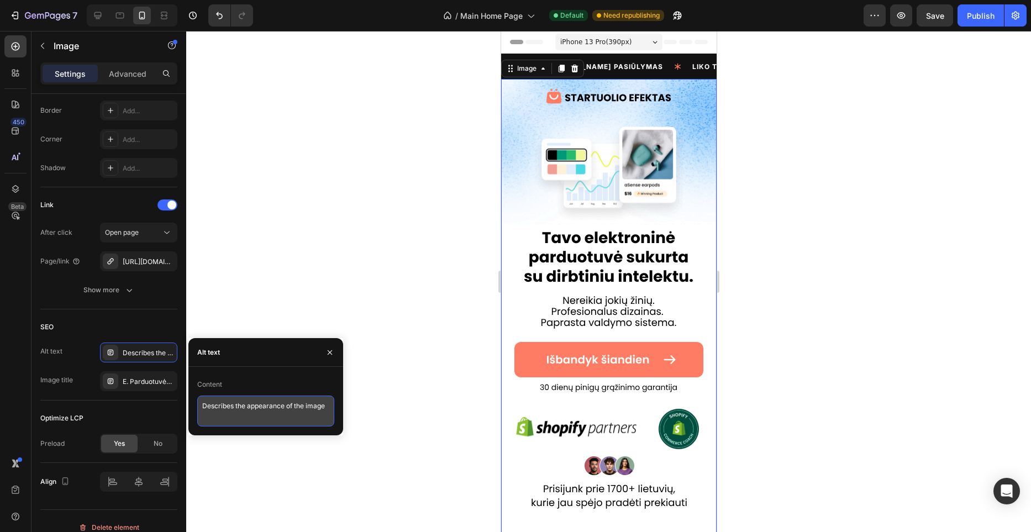
click at [267, 410] on textarea "Describes the appearance of the image" at bounding box center [265, 411] width 137 height 31
type textarea "Puikus metas pradėti prekiauti internetu paprastai ir greitai."
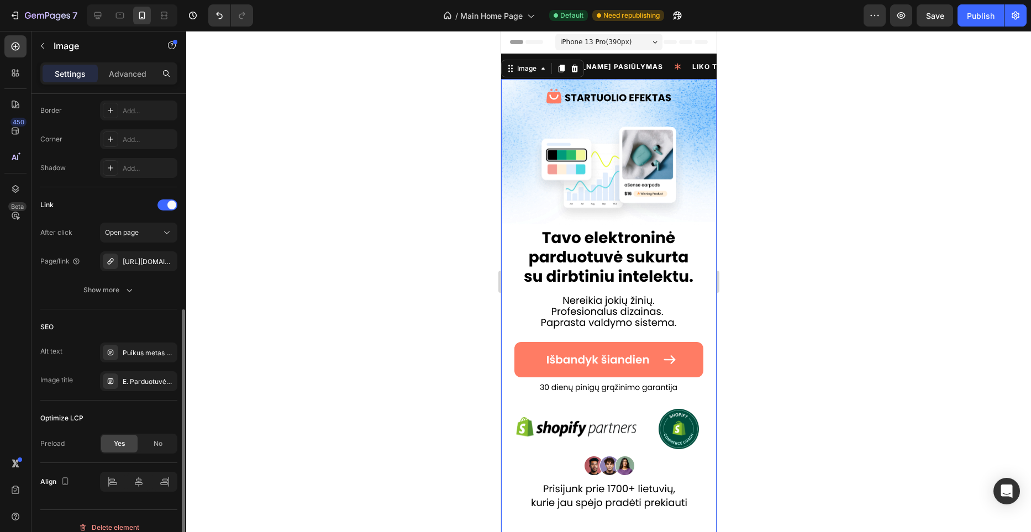
click at [167, 318] on div "SEO" at bounding box center [108, 327] width 137 height 18
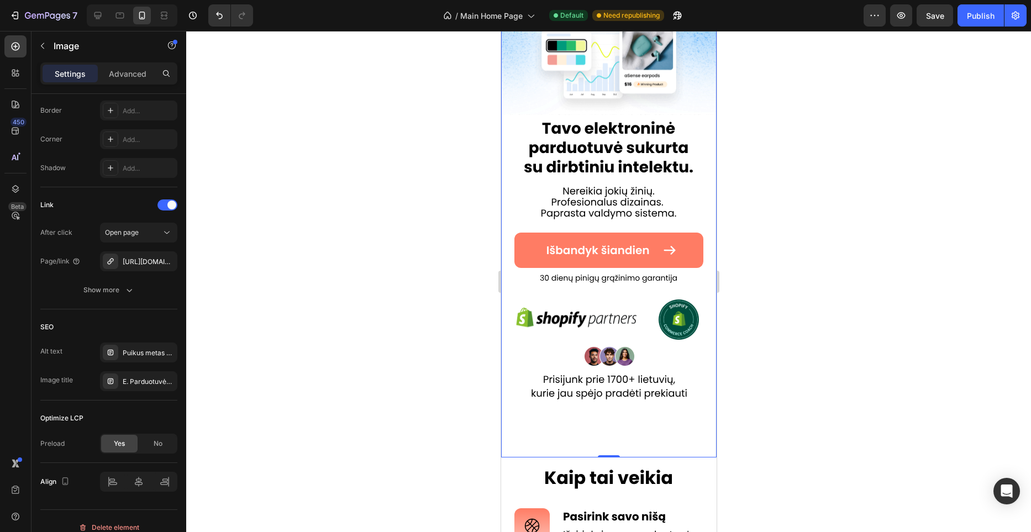
scroll to position [112, 0]
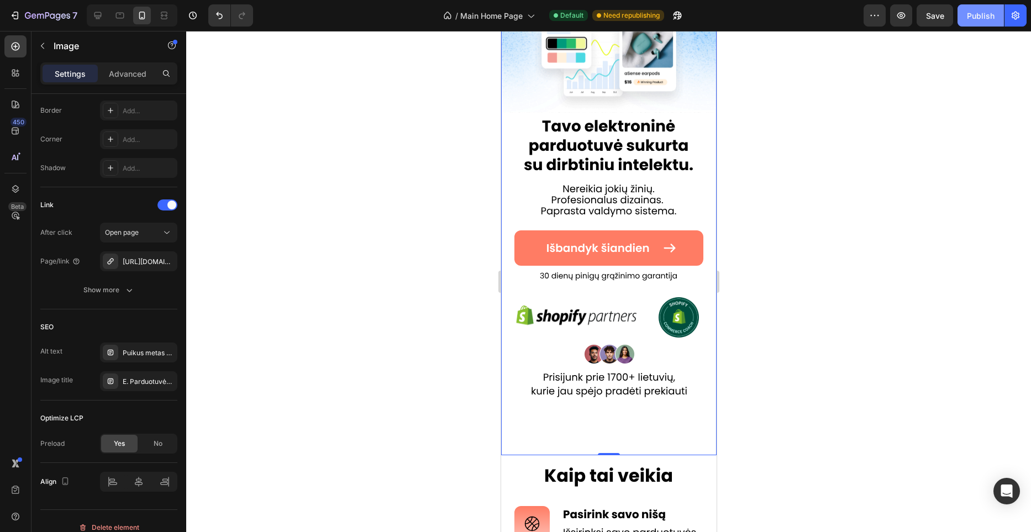
click at [982, 20] on div "Publish" at bounding box center [981, 16] width 28 height 12
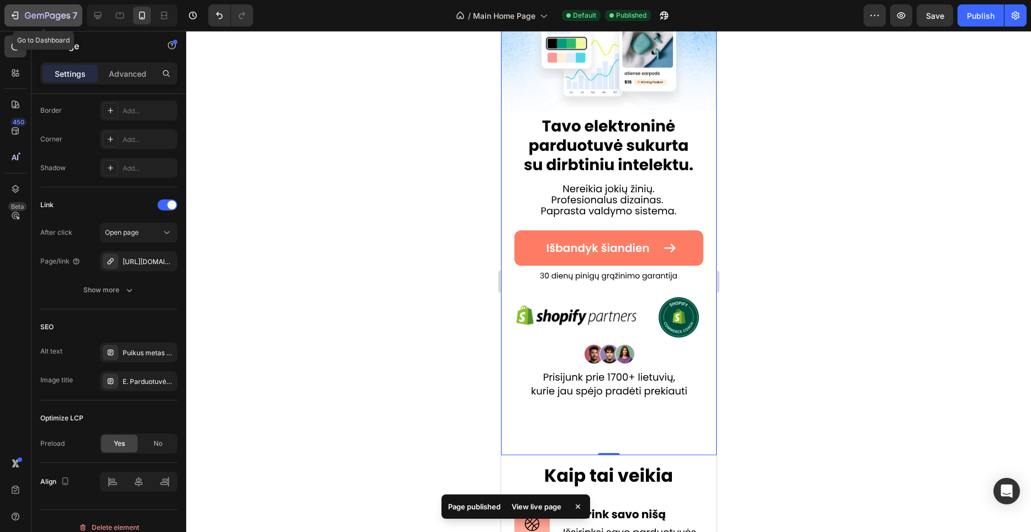
click at [27, 15] on icon "button" at bounding box center [47, 16] width 45 height 9
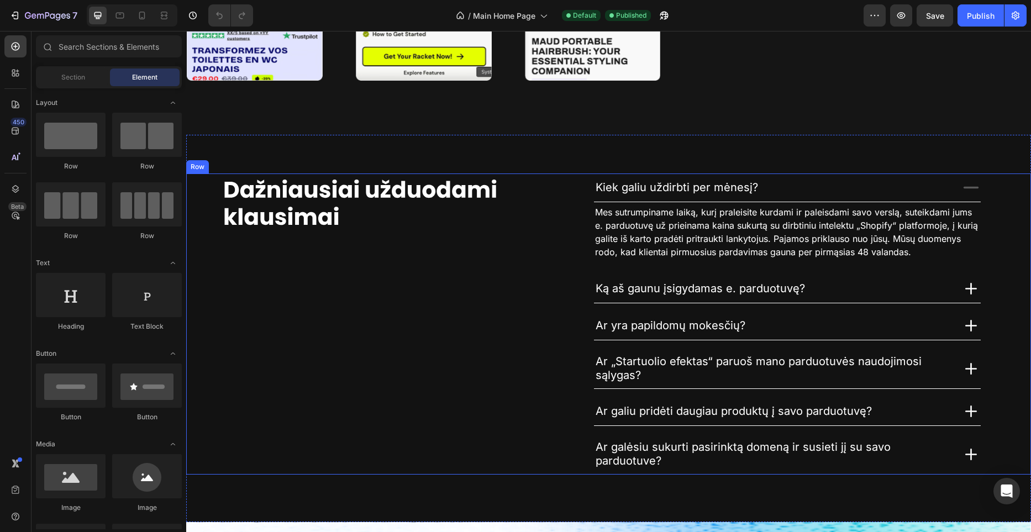
scroll to position [3160, 0]
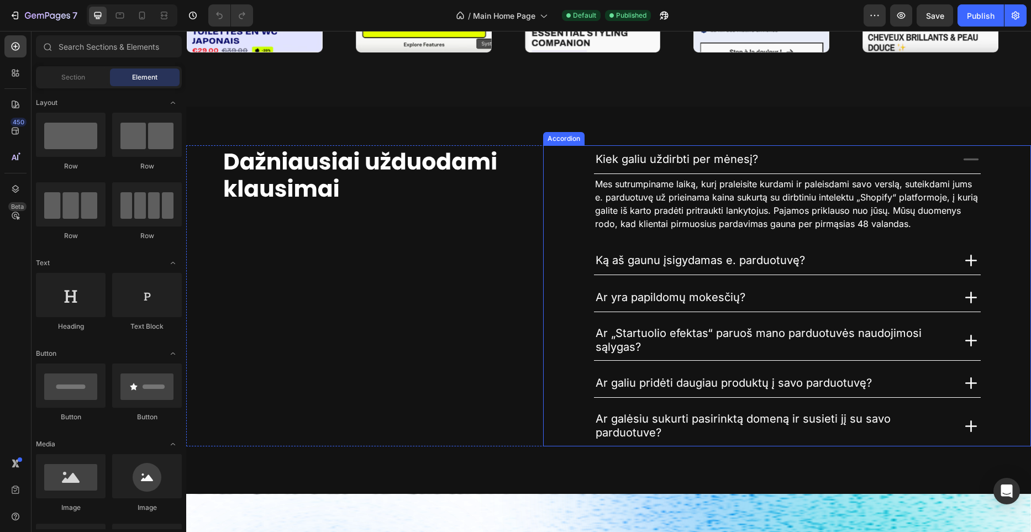
click at [698, 298] on span "Ar yra papildomų mokesčių?" at bounding box center [671, 297] width 150 height 13
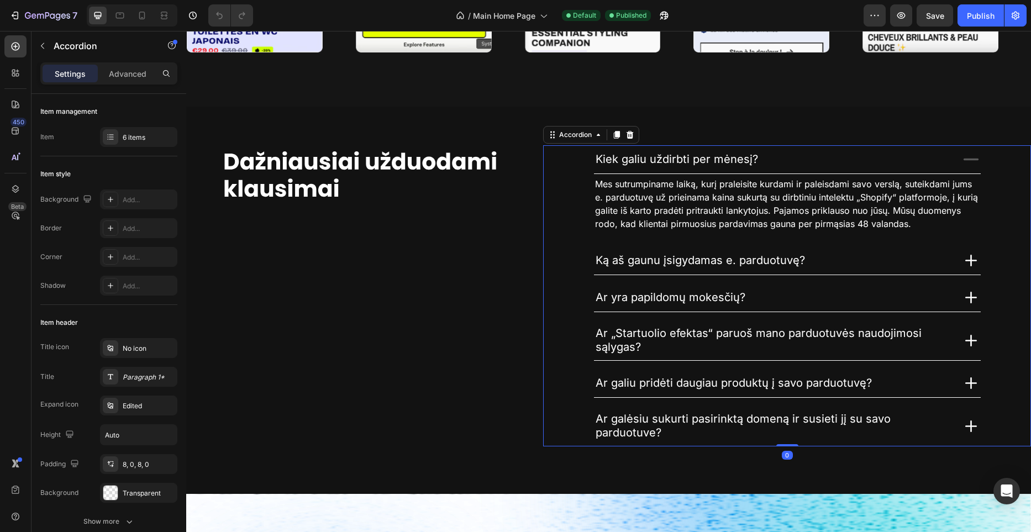
click at [875, 290] on div "Ar yra papildomų mokesčių?" at bounding box center [773, 297] width 359 height 17
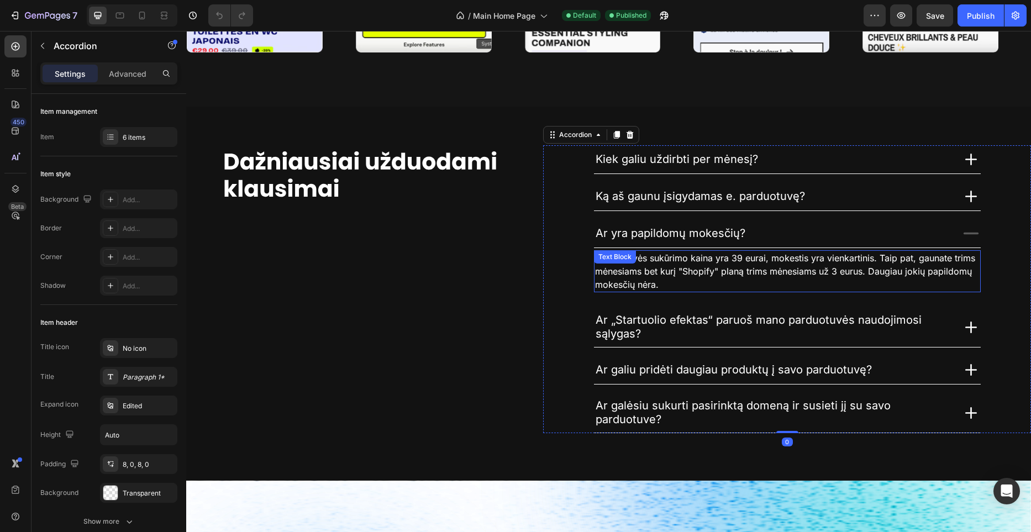
click at [707, 273] on span "Parduotuvės sukūrimo kaina yra 39 eurai, mokestis yra vienkartinis. Taip pat, g…" at bounding box center [785, 272] width 380 height 38
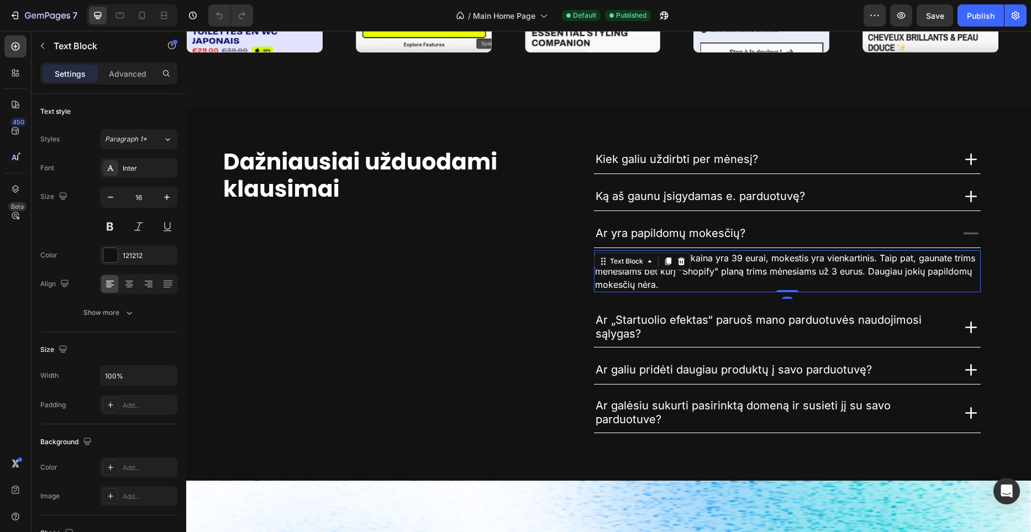
click at [707, 273] on span "Parduotuvės sukūrimo kaina yra 39 eurai, mokestis yra vienkartinis. Taip pat, g…" at bounding box center [785, 272] width 380 height 38
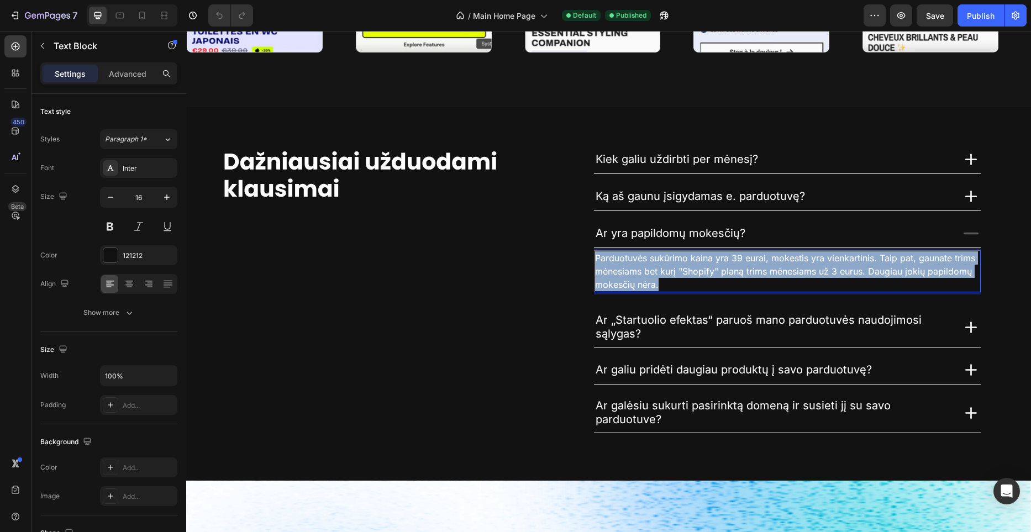
click at [707, 273] on span "Parduotuvės sukūrimo kaina yra 39 eurai, mokestis yra vienkartinis. Taip pat, g…" at bounding box center [785, 272] width 380 height 38
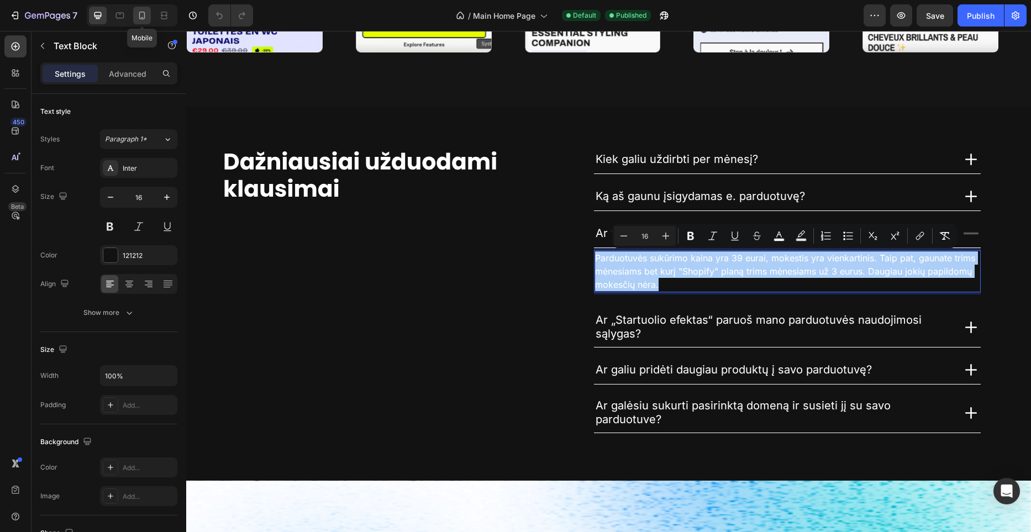
click at [141, 14] on icon at bounding box center [141, 15] width 11 height 11
type input "14"
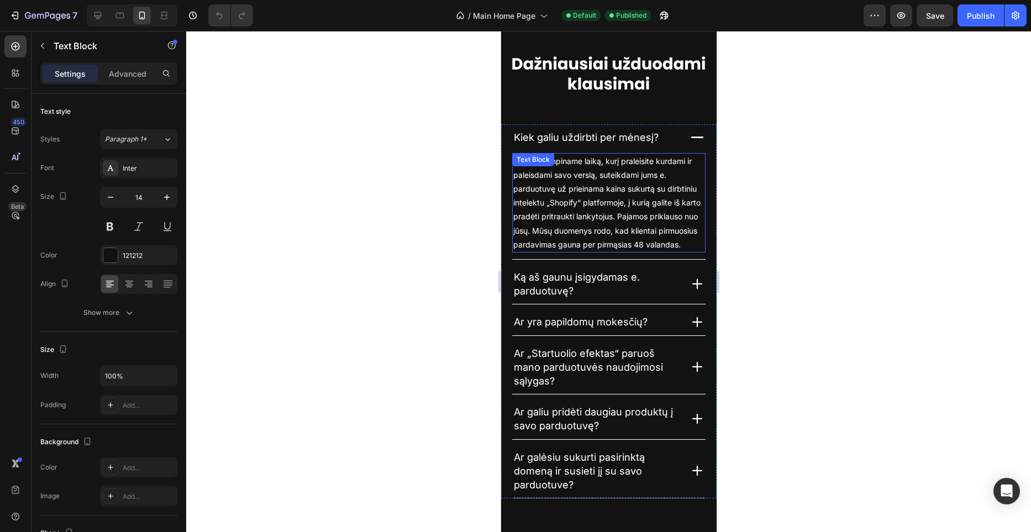
scroll to position [3646, 0]
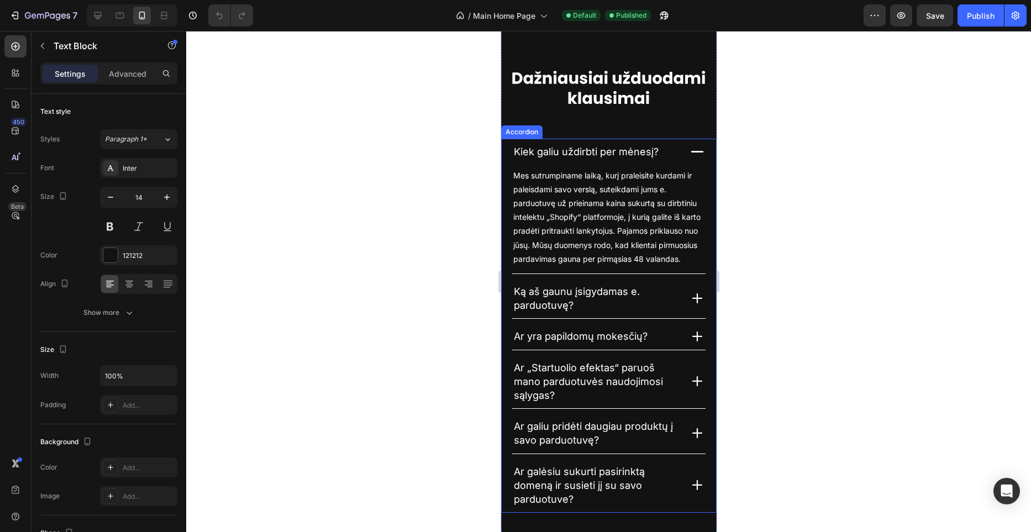
click at [699, 335] on icon at bounding box center [697, 336] width 17 height 17
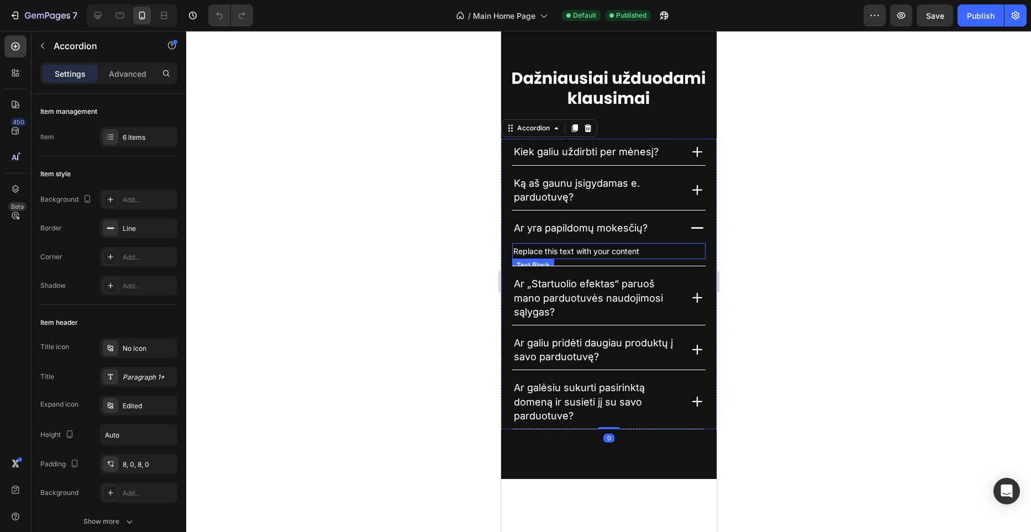
click at [604, 247] on div "Replace this text with your content" at bounding box center [608, 251] width 193 height 16
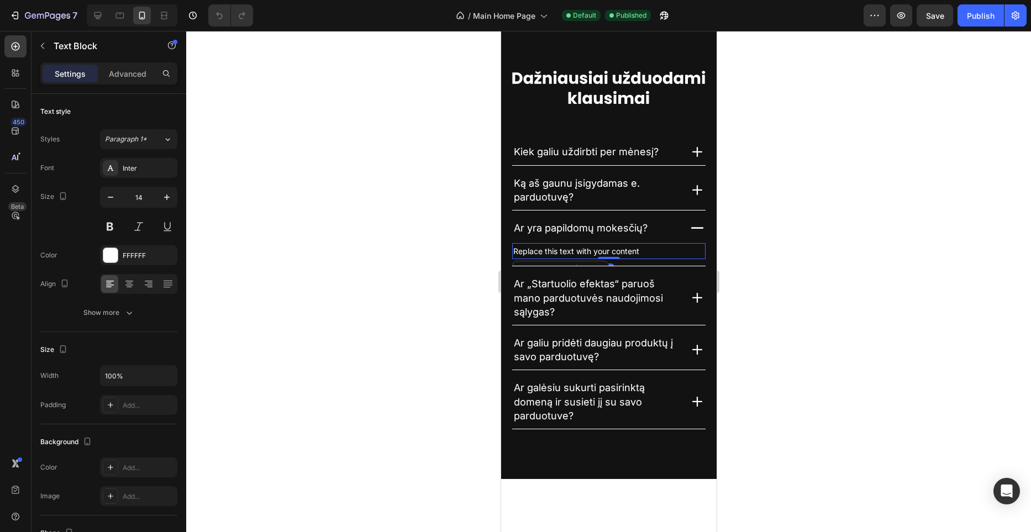
click at [604, 247] on div "Replace this text with your content" at bounding box center [608, 251] width 193 height 16
click at [604, 247] on p "Replace this text with your content" at bounding box center [608, 251] width 191 height 14
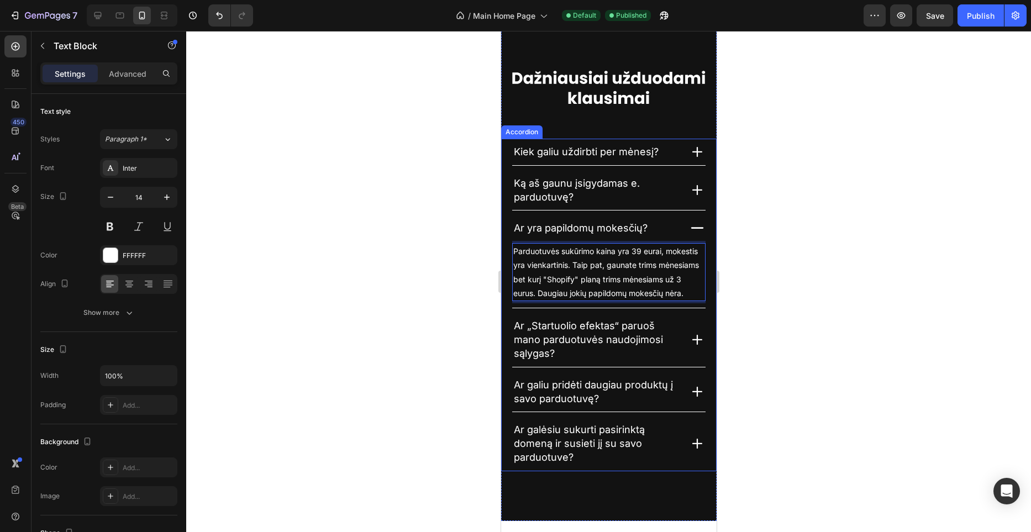
click at [701, 340] on icon at bounding box center [697, 340] width 10 height 10
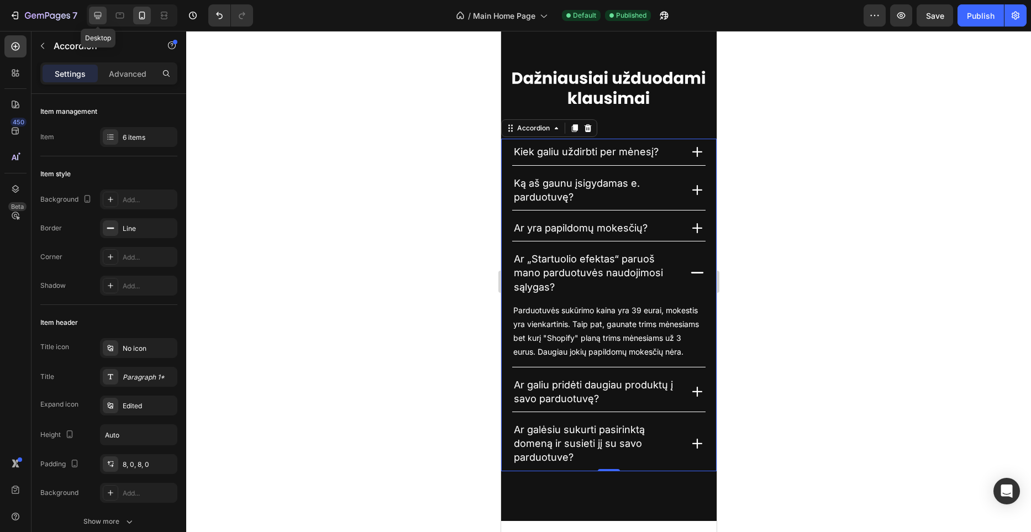
click at [105, 12] on div at bounding box center [98, 16] width 18 height 18
type input "600"
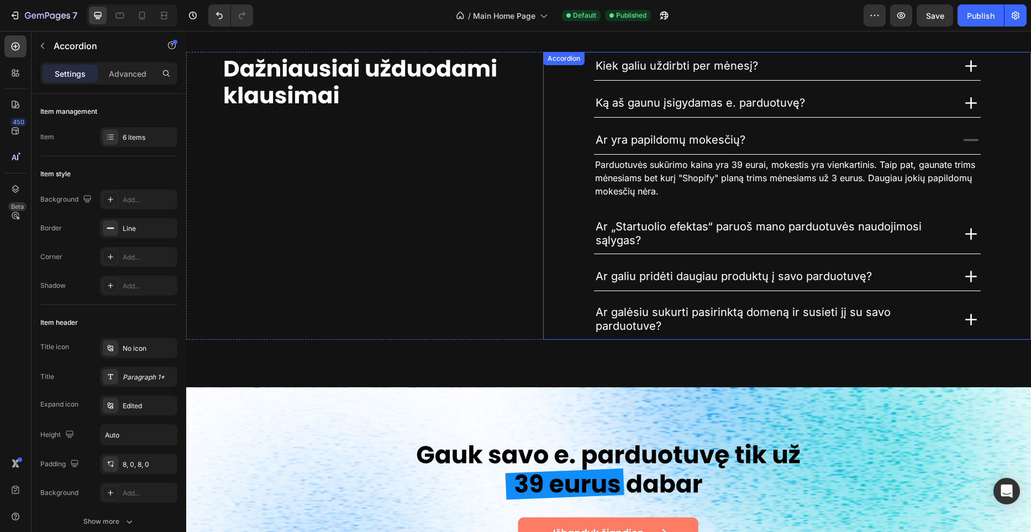
scroll to position [3502, 0]
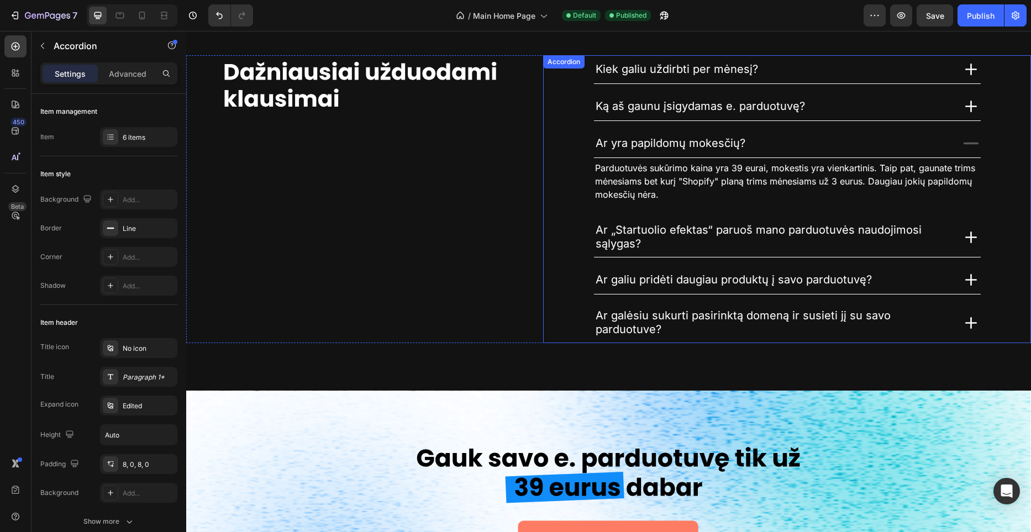
click at [966, 232] on icon at bounding box center [970, 237] width 19 height 19
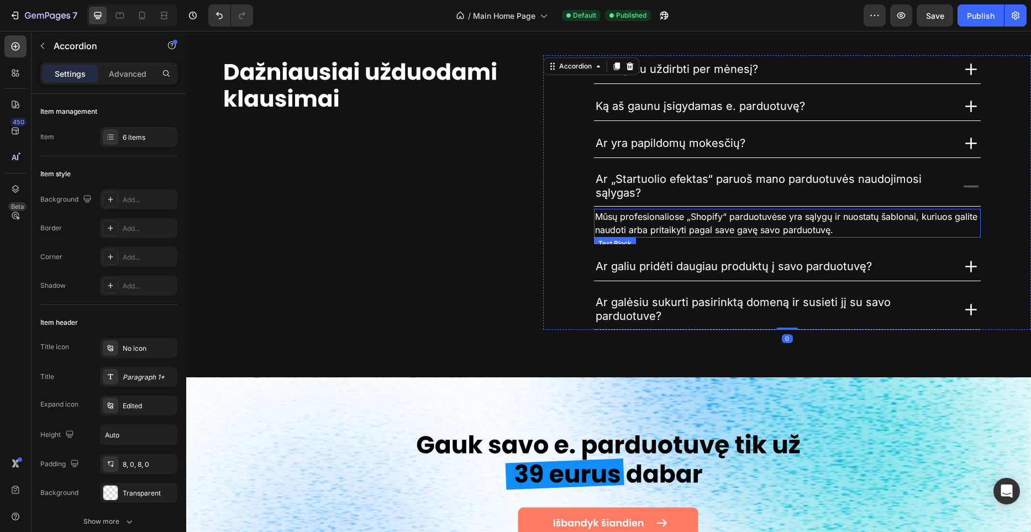
click at [717, 227] on span "Mūsų profesionaliose „Shopify“ parduotuvėse yra sąlygų ir nuostatų šablonai, ku…" at bounding box center [786, 223] width 382 height 24
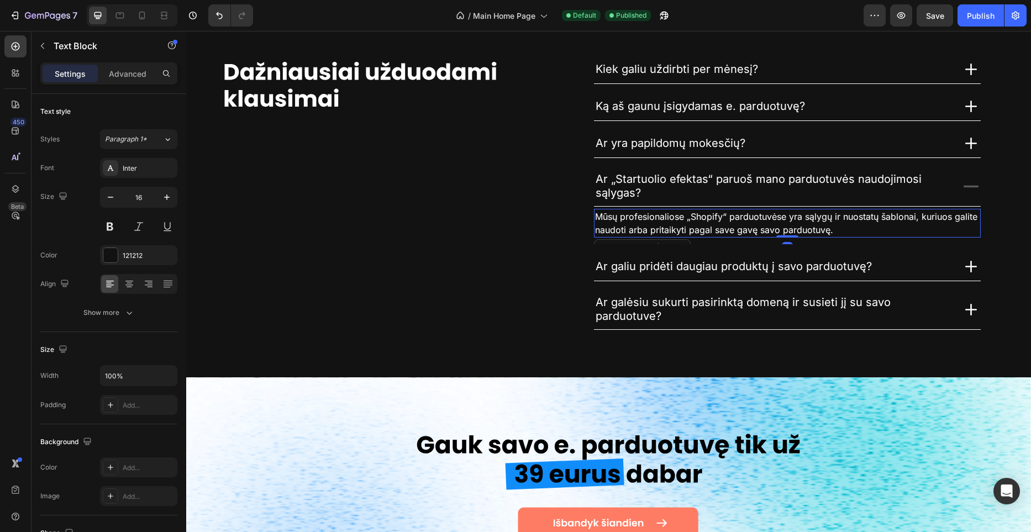
click at [717, 227] on span "Mūsų profesionaliose „Shopify“ parduotuvėse yra sąlygų ir nuostatų šablonai, ku…" at bounding box center [786, 223] width 382 height 24
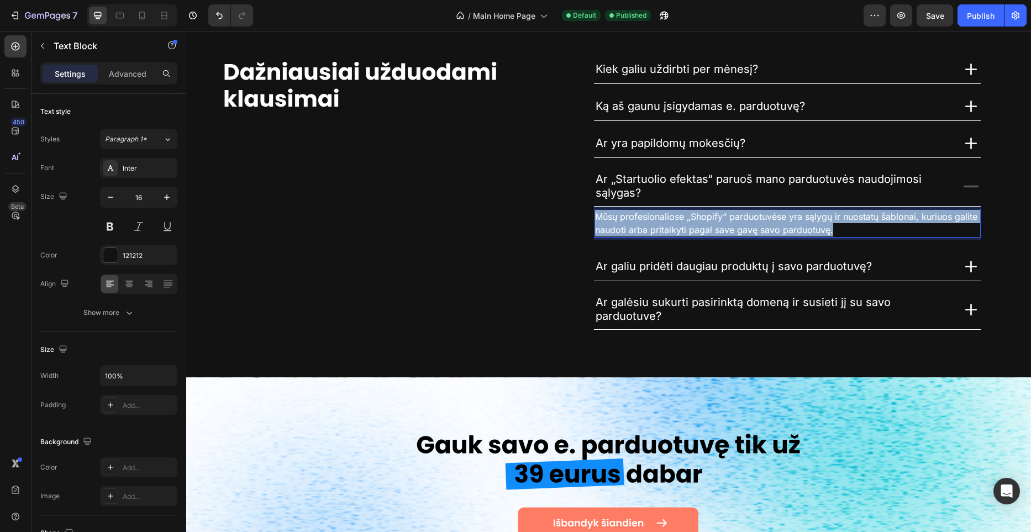
click at [717, 227] on span "Mūsų profesionaliose „Shopify“ parduotuvėse yra sąlygų ir nuostatų šablonai, ku…" at bounding box center [786, 223] width 382 height 24
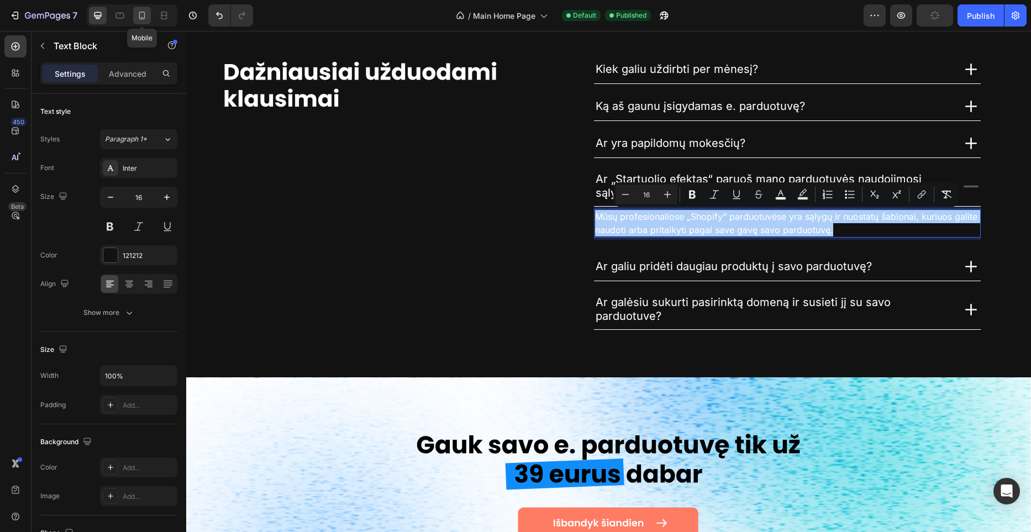
click at [146, 15] on icon at bounding box center [141, 15] width 11 height 11
type input "14"
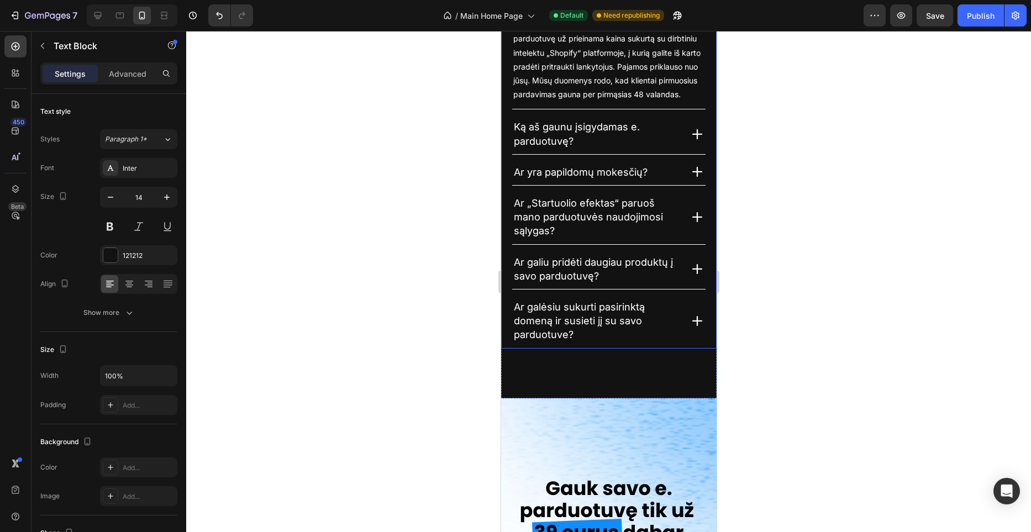
scroll to position [3117, 0]
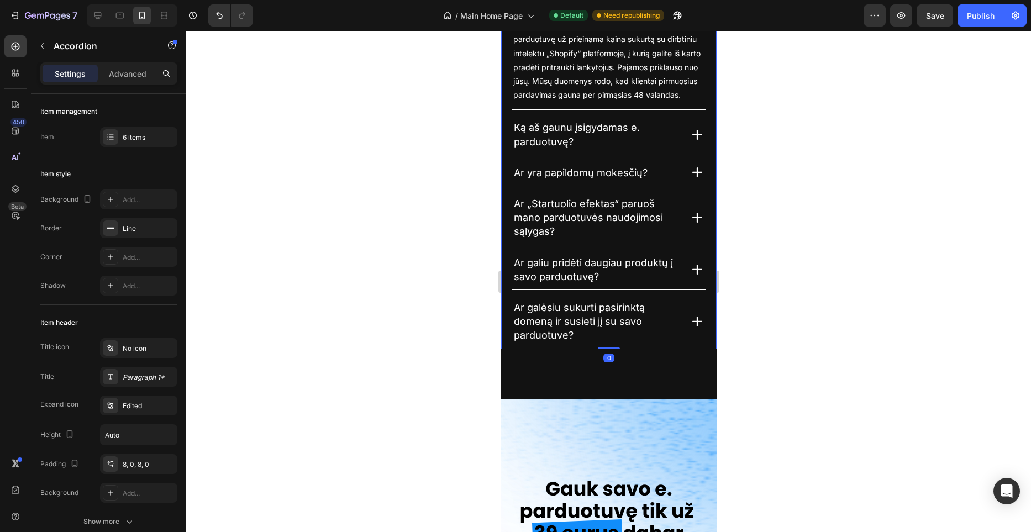
click at [702, 216] on icon at bounding box center [697, 217] width 17 height 17
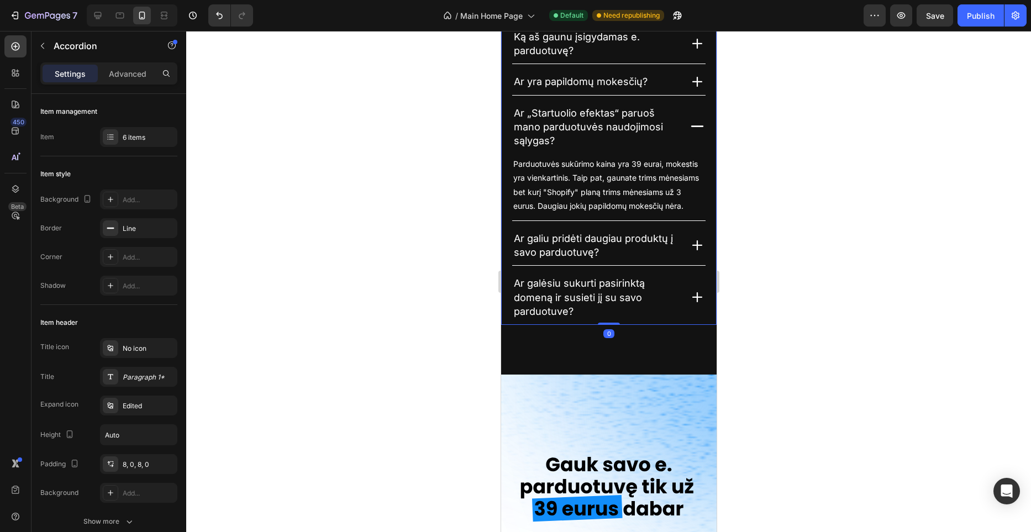
scroll to position [3094, 0]
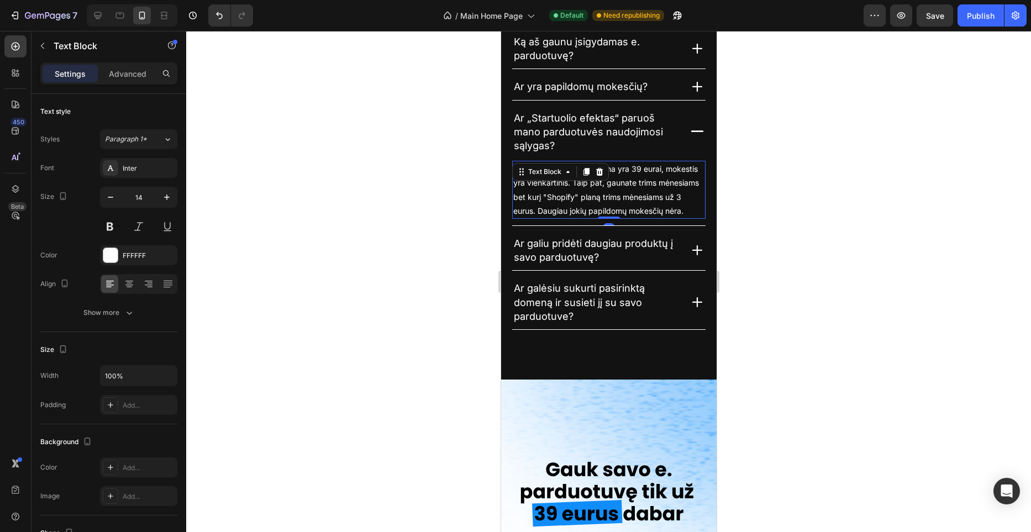
click at [574, 190] on p "Parduotuvės sukūrimo kaina yra 39 eurai, mokestis yra vienkartinis. Taip pat, g…" at bounding box center [608, 190] width 191 height 56
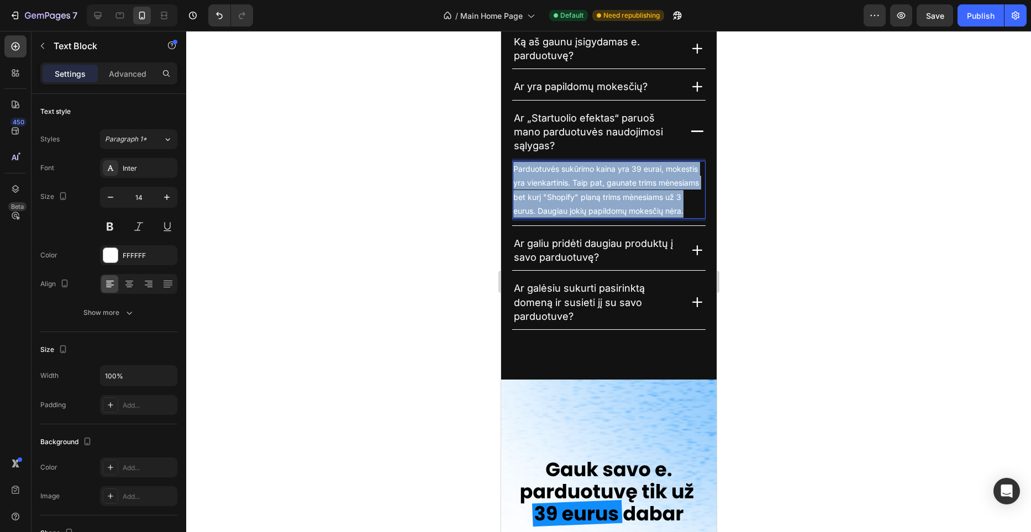
click at [574, 190] on p "Parduotuvės sukūrimo kaina yra 39 eurai, mokestis yra vienkartinis. Taip pat, g…" at bounding box center [608, 190] width 191 height 56
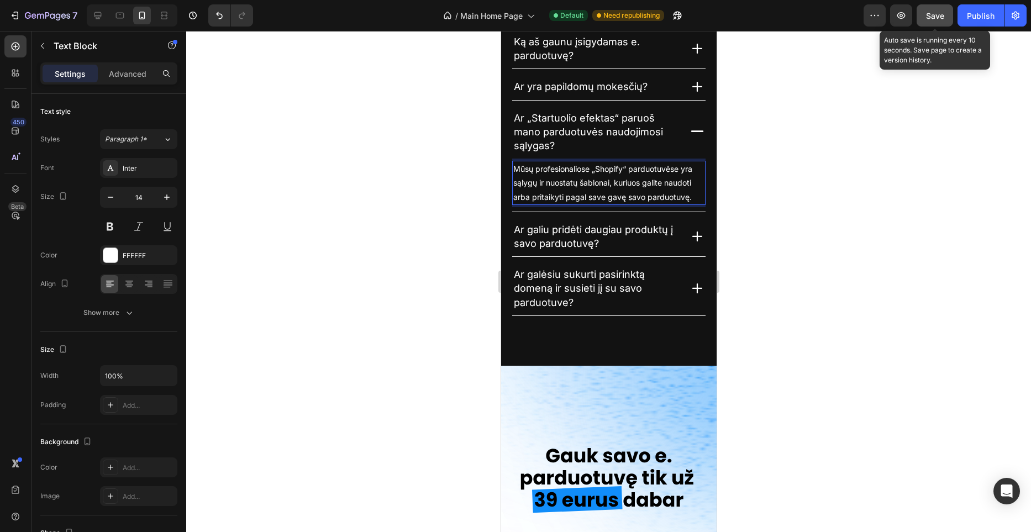
click at [930, 22] on button "Save" at bounding box center [935, 15] width 36 height 22
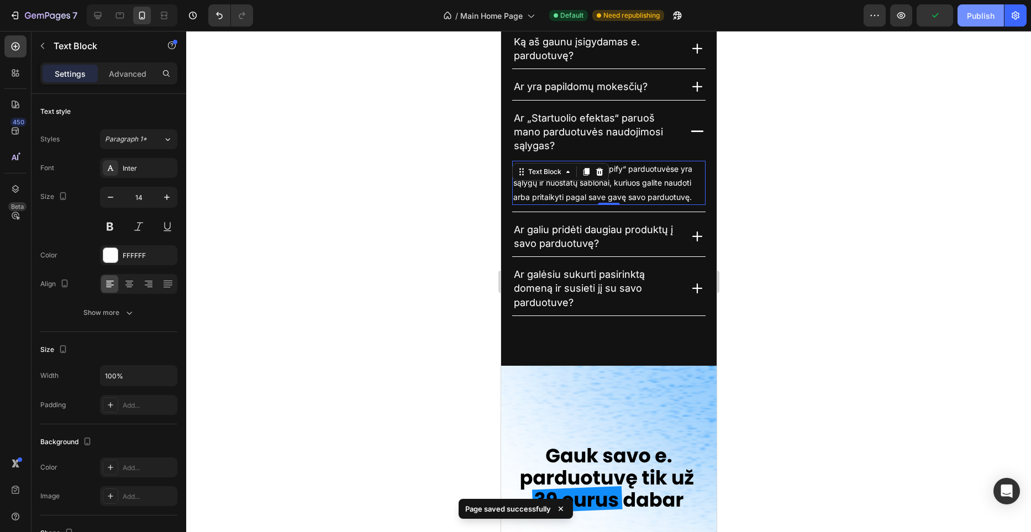
click at [969, 20] on div "Publish" at bounding box center [981, 16] width 28 height 12
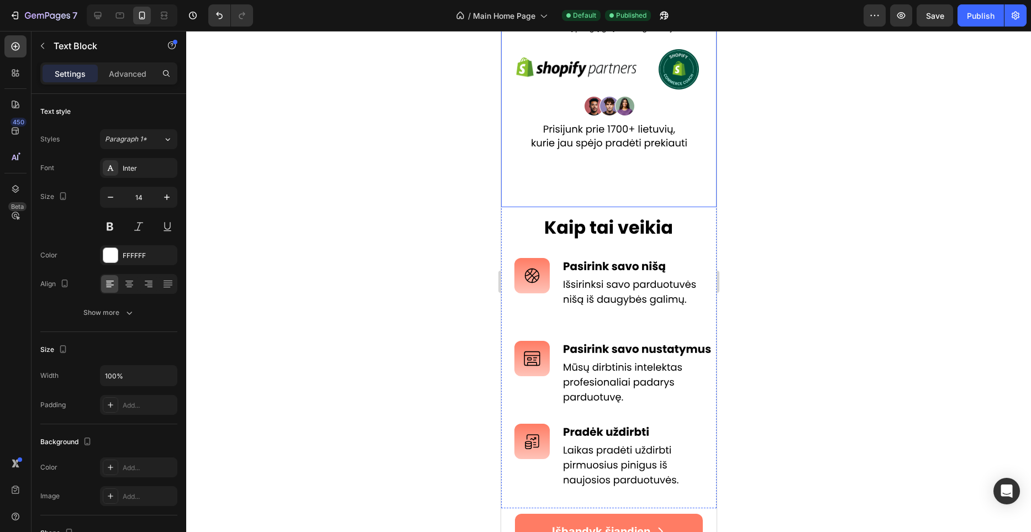
scroll to position [0, 0]
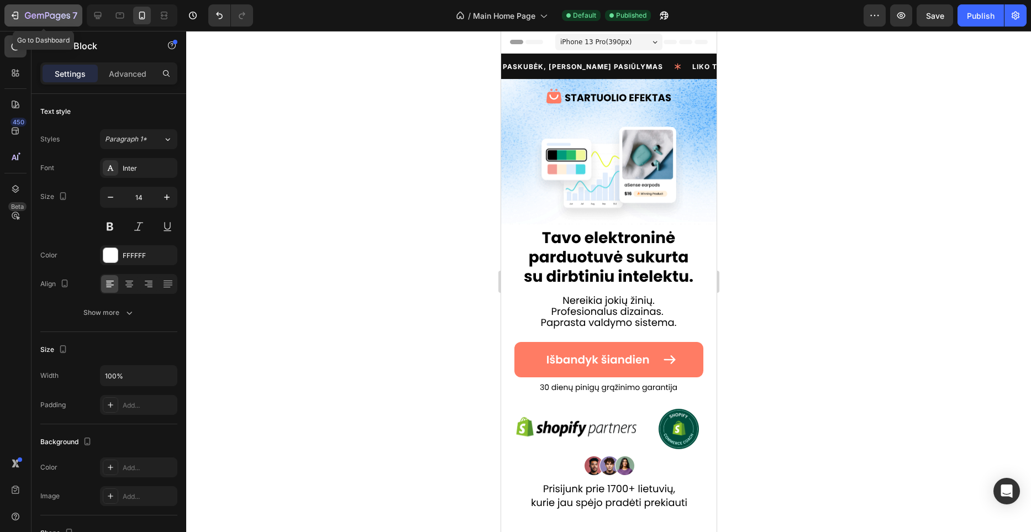
click at [38, 12] on icon "button" at bounding box center [47, 16] width 45 height 9
